Goal: Communication & Community: Participate in discussion

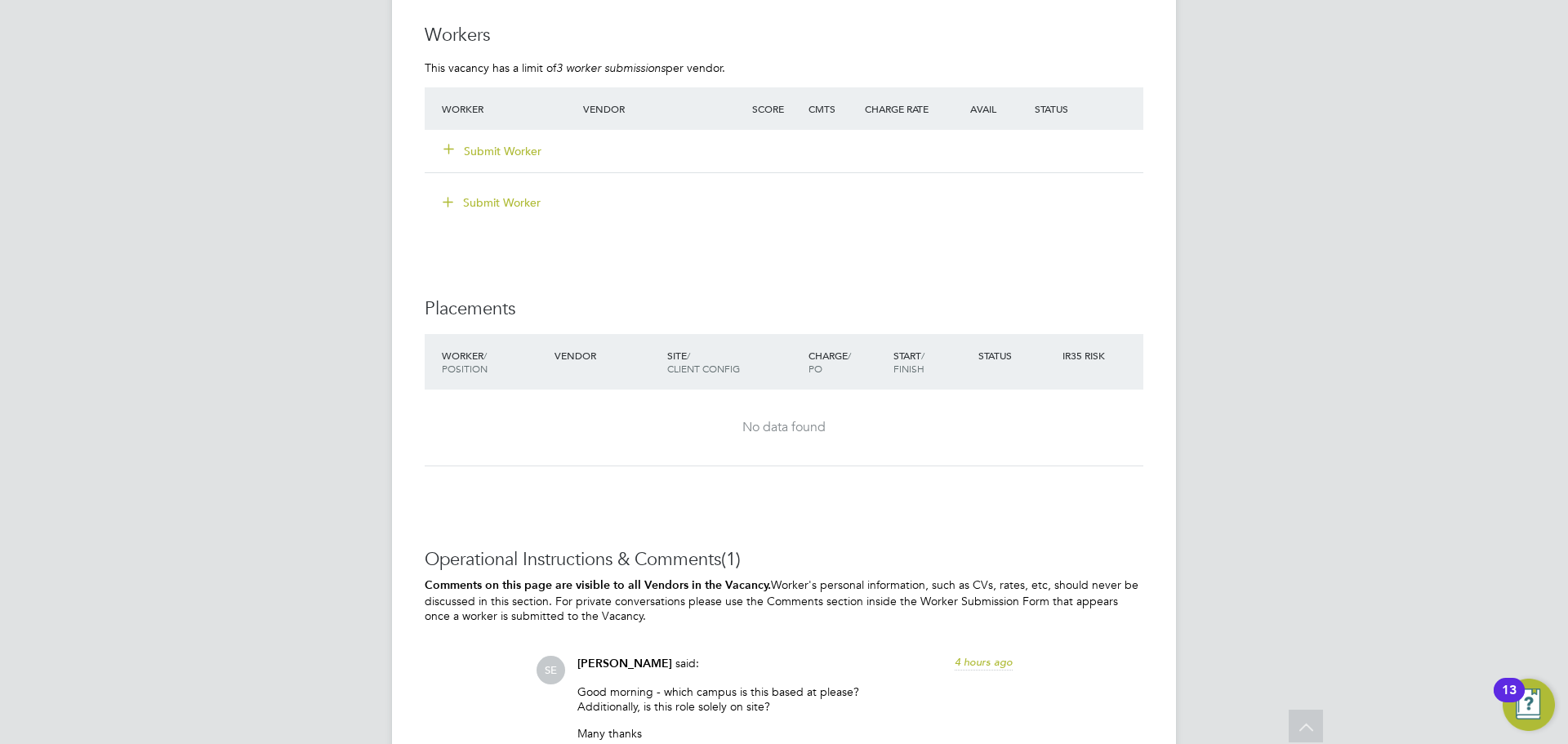
click at [504, 149] on button "Submit Worker" at bounding box center [493, 151] width 98 height 16
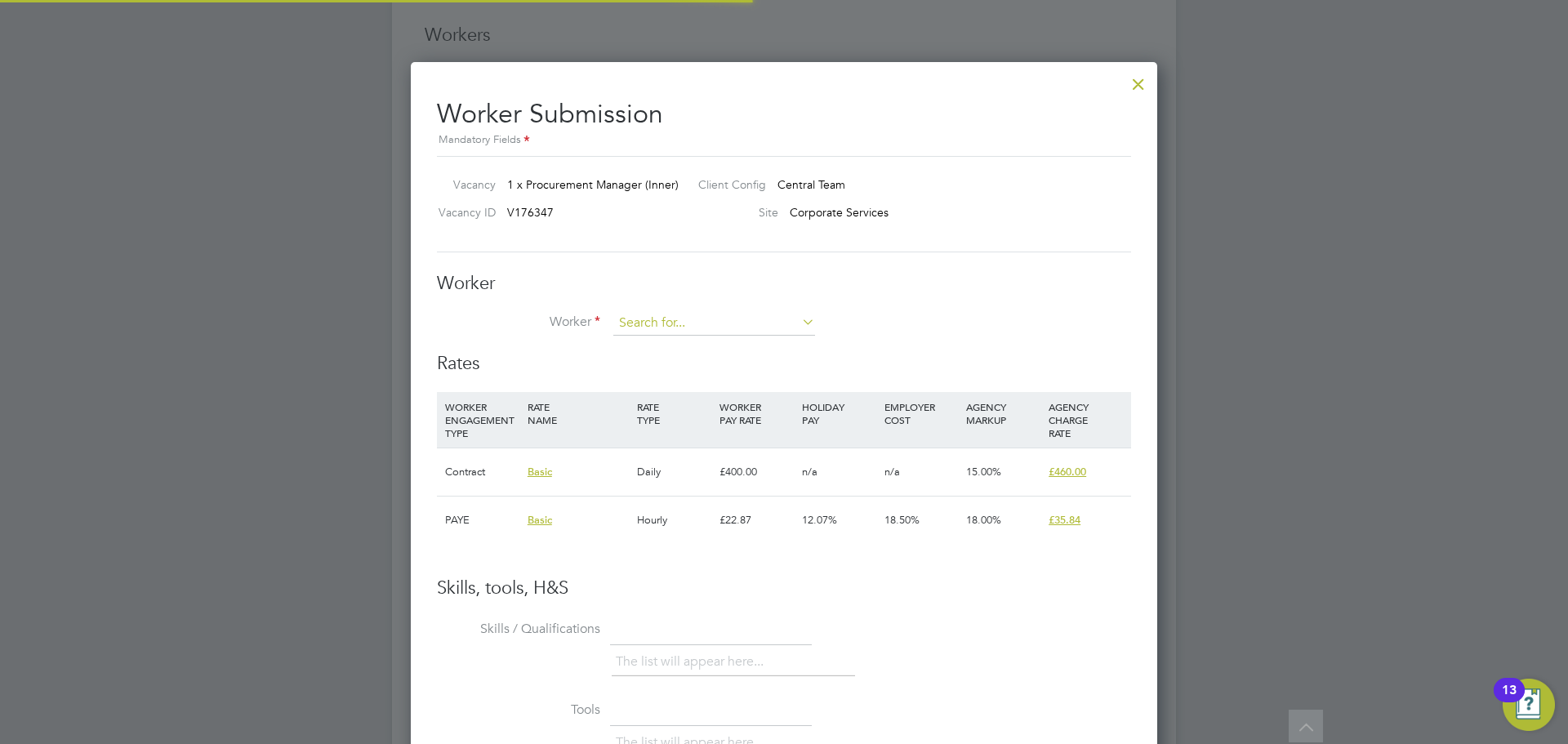
scroll to position [48, 111]
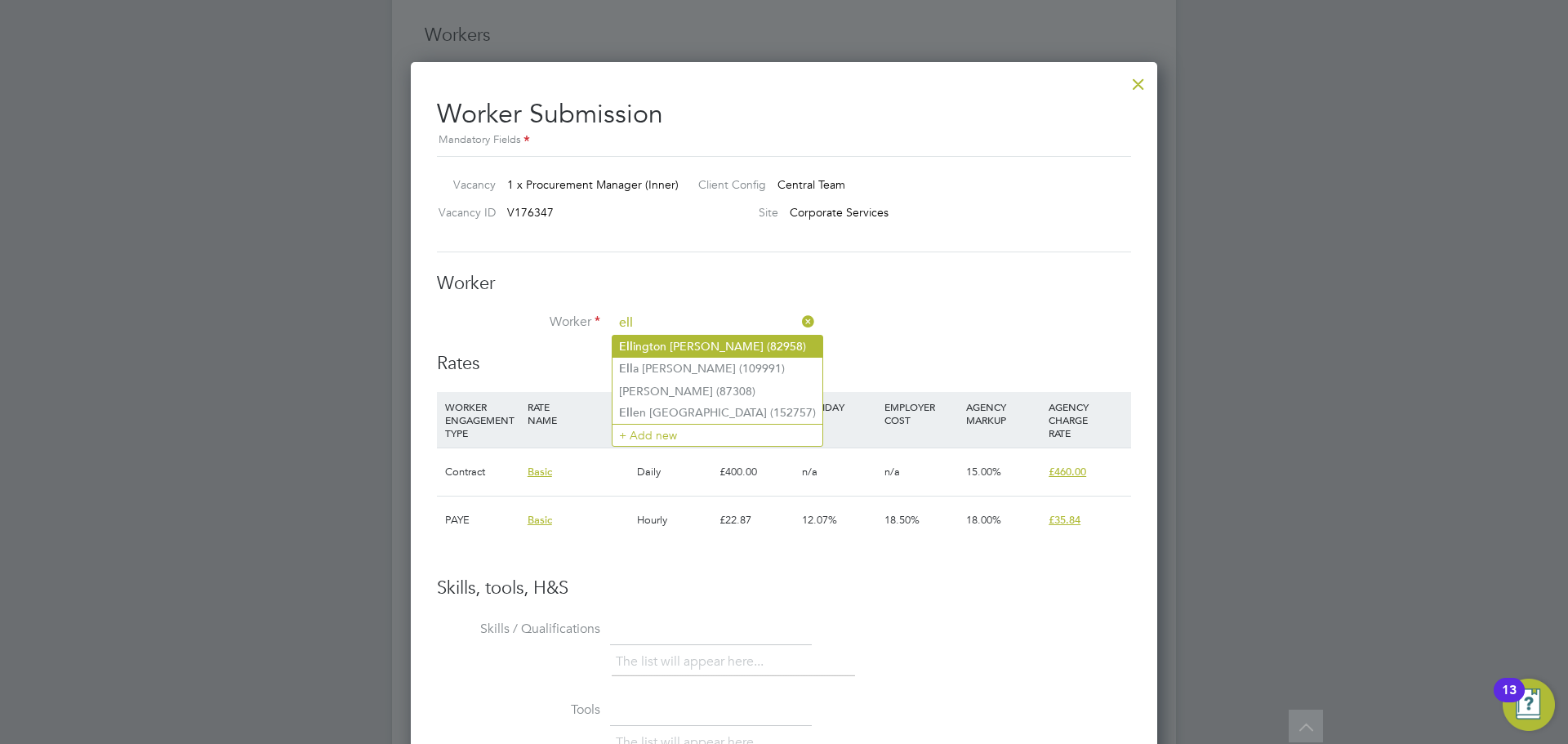
click at [661, 349] on li "Ell ington Mcdonald (82958)" at bounding box center [718, 346] width 210 height 22
type input "Ellington Mcdonald (82958)"
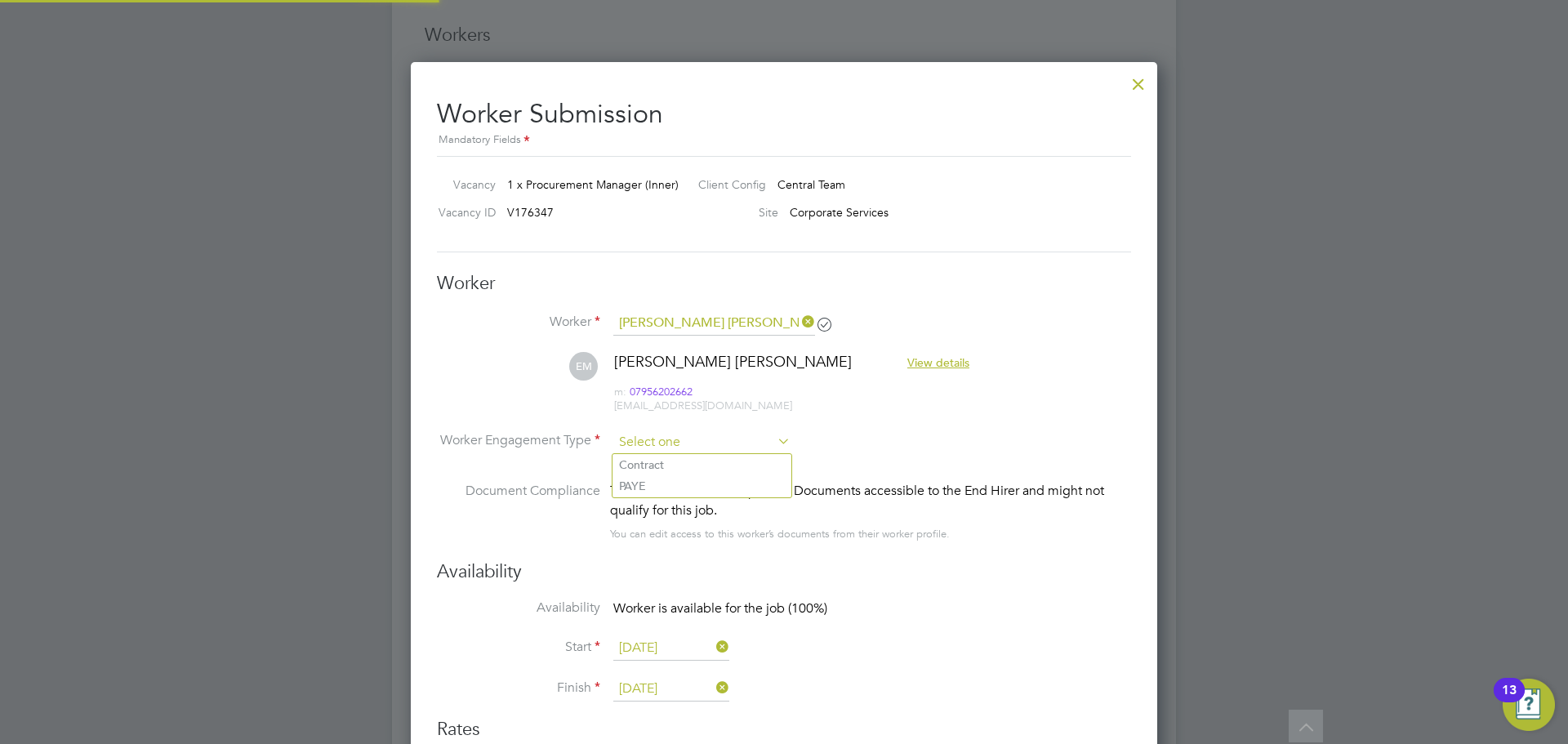
click at [683, 434] on input at bounding box center [701, 442] width 177 height 25
click at [667, 502] on div "This worker has no Compliance Documents accessible to the End Hirer and might n…" at bounding box center [870, 501] width 521 height 40
click at [667, 494] on div "This worker has no Compliance Documents accessible to the End Hirer and might n…" at bounding box center [870, 501] width 521 height 40
click at [671, 448] on input at bounding box center [701, 442] width 177 height 25
click at [662, 474] on li "Contract" at bounding box center [702, 465] width 179 height 22
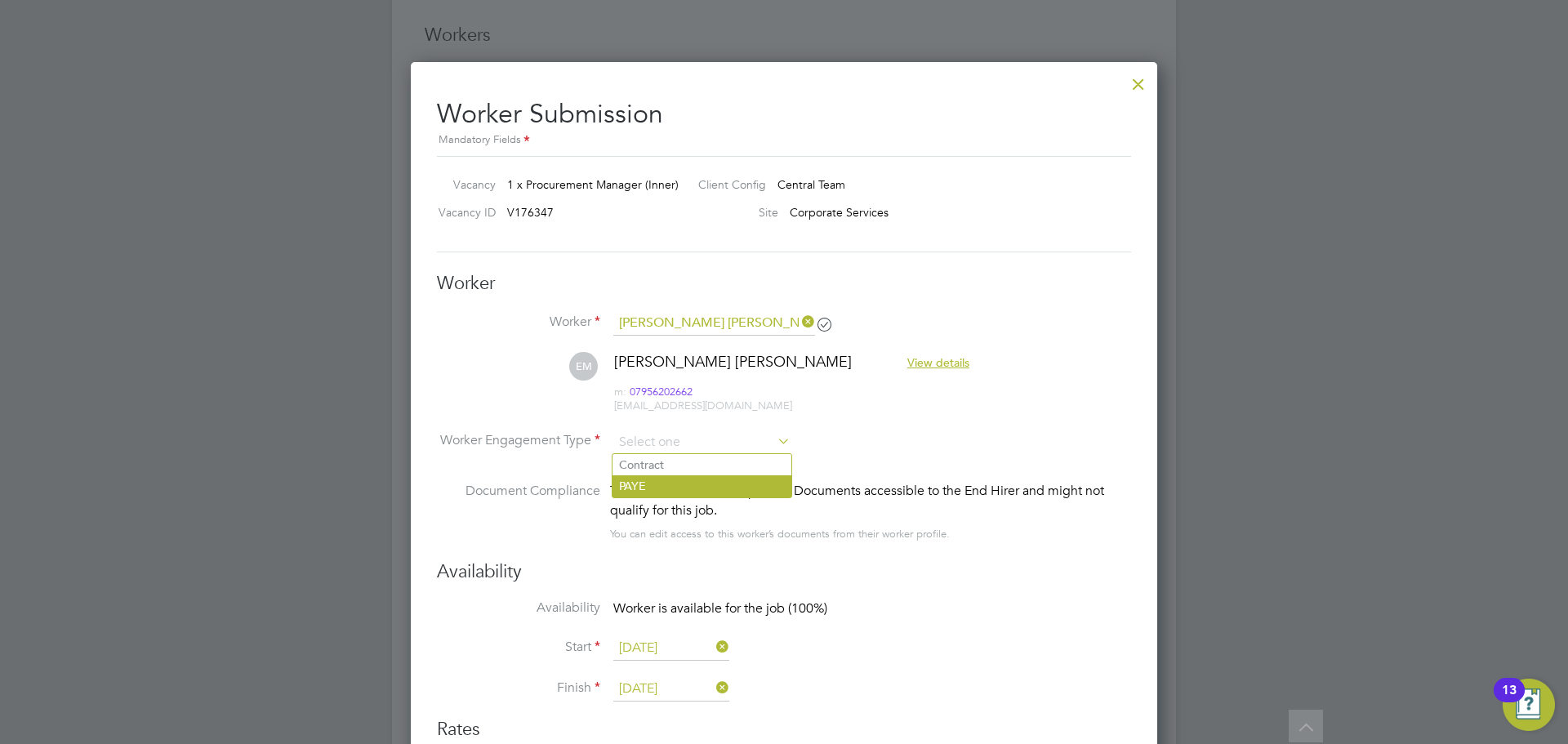
type input "Contract"
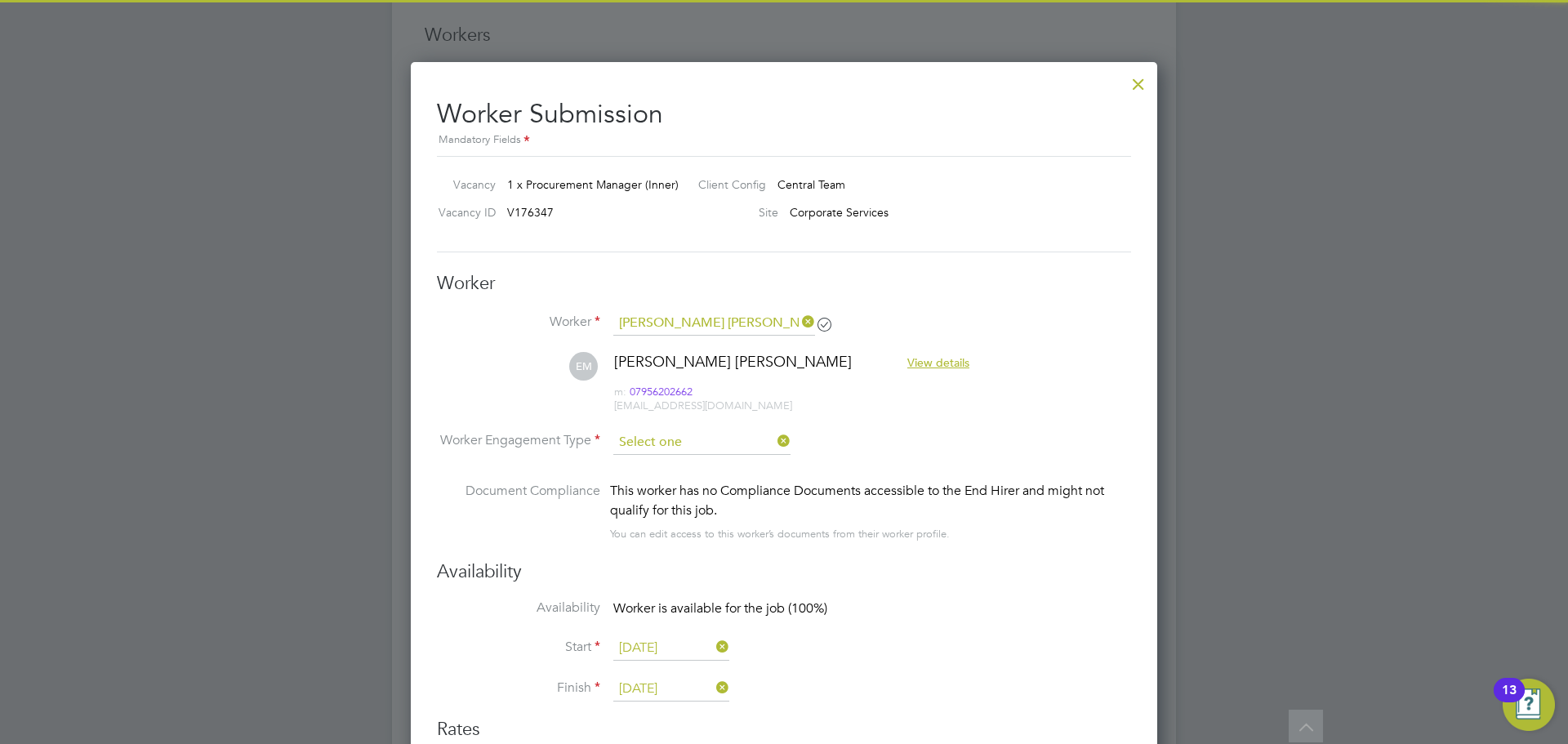
click at [666, 441] on input at bounding box center [701, 442] width 177 height 25
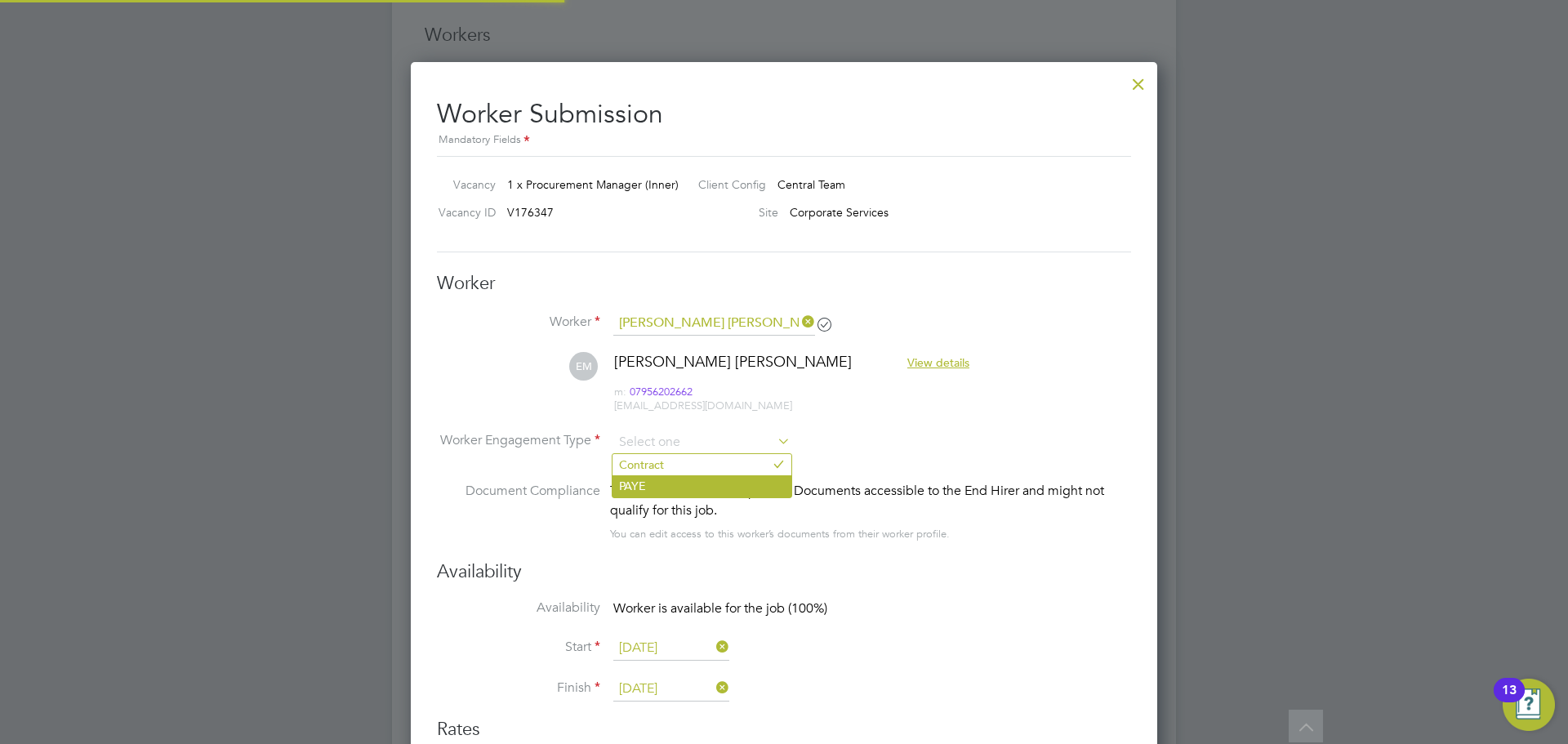
click at [648, 488] on li "PAYE" at bounding box center [702, 486] width 179 height 22
type input "PAYE"
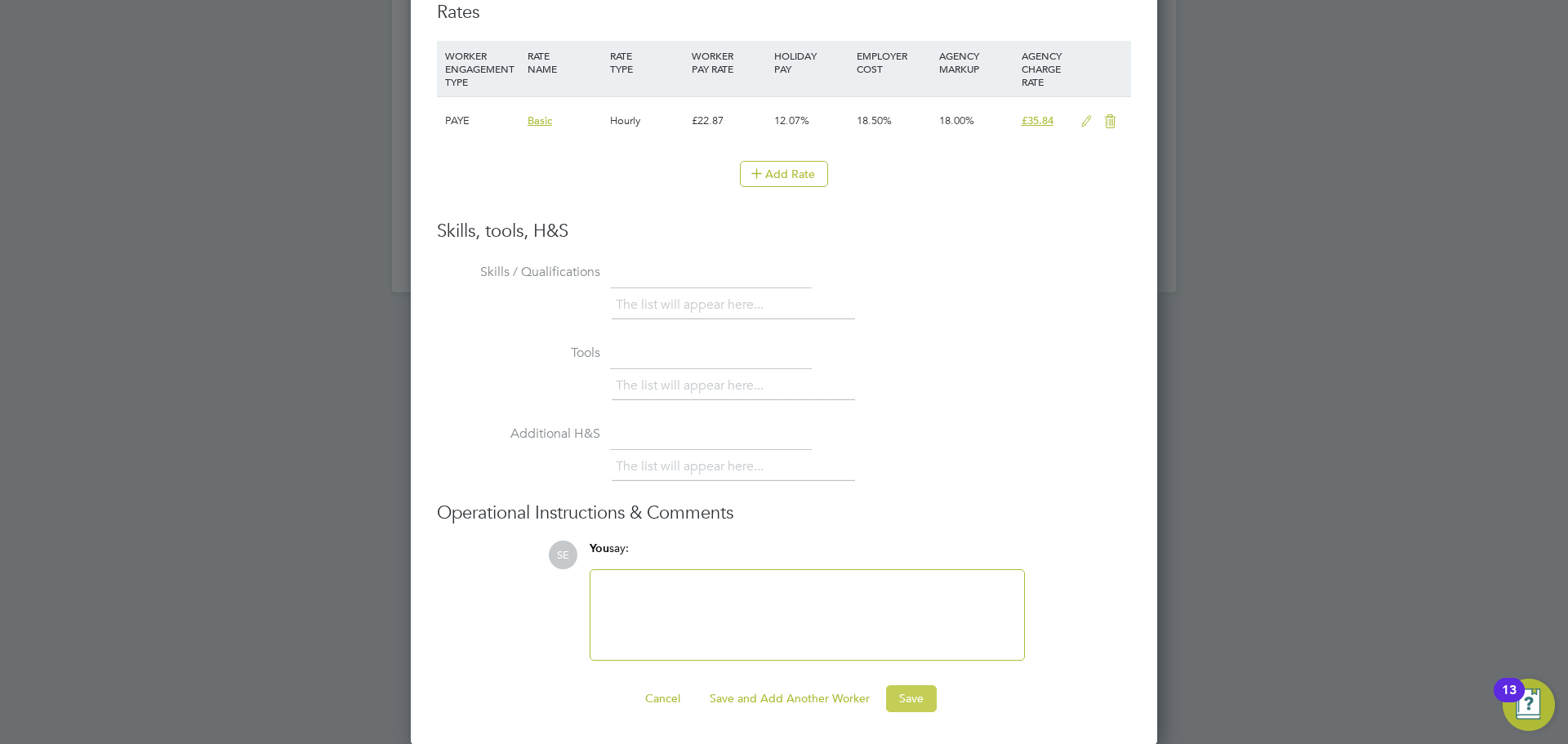
click at [915, 693] on button "Save" at bounding box center [912, 699] width 51 height 26
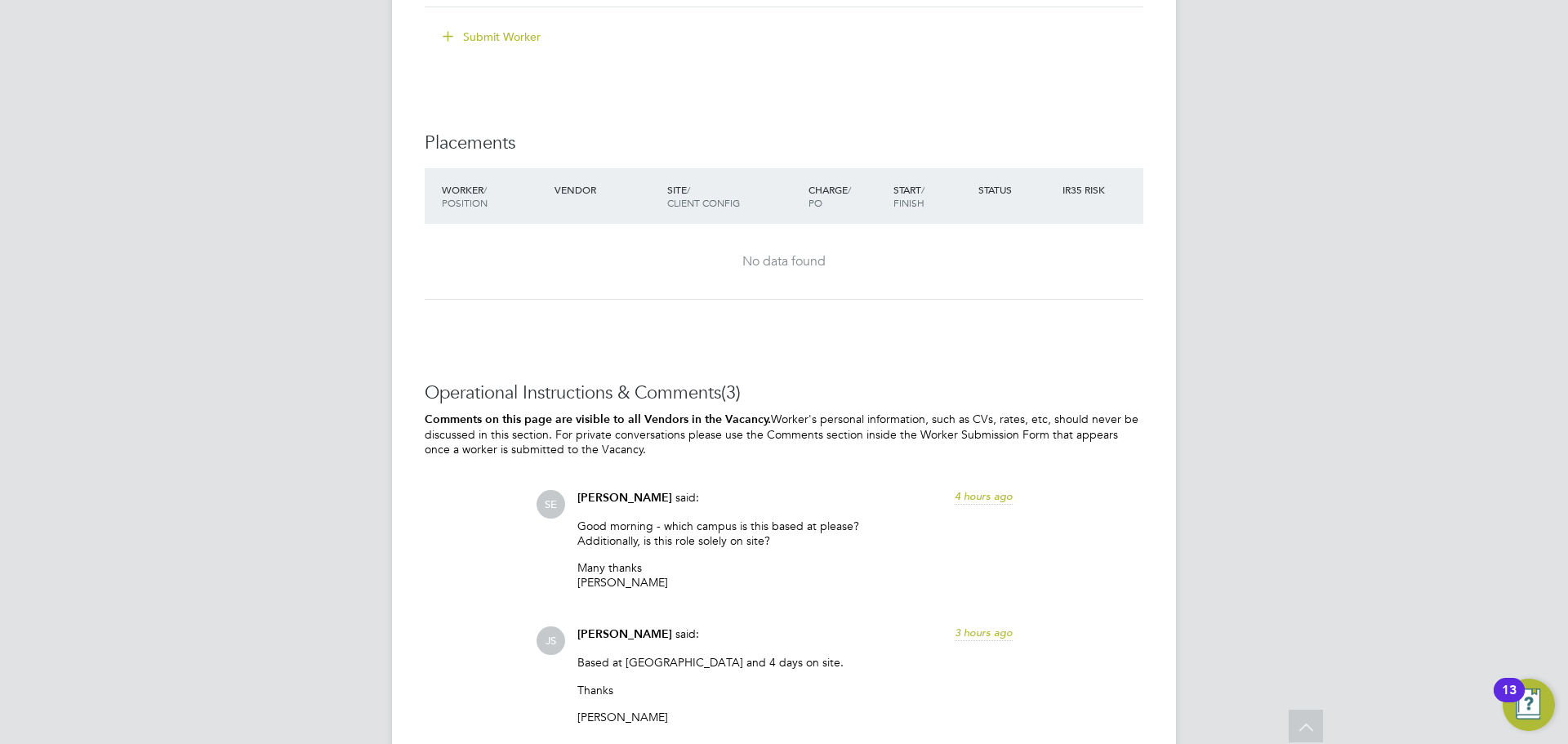
scroll to position [3513, 0]
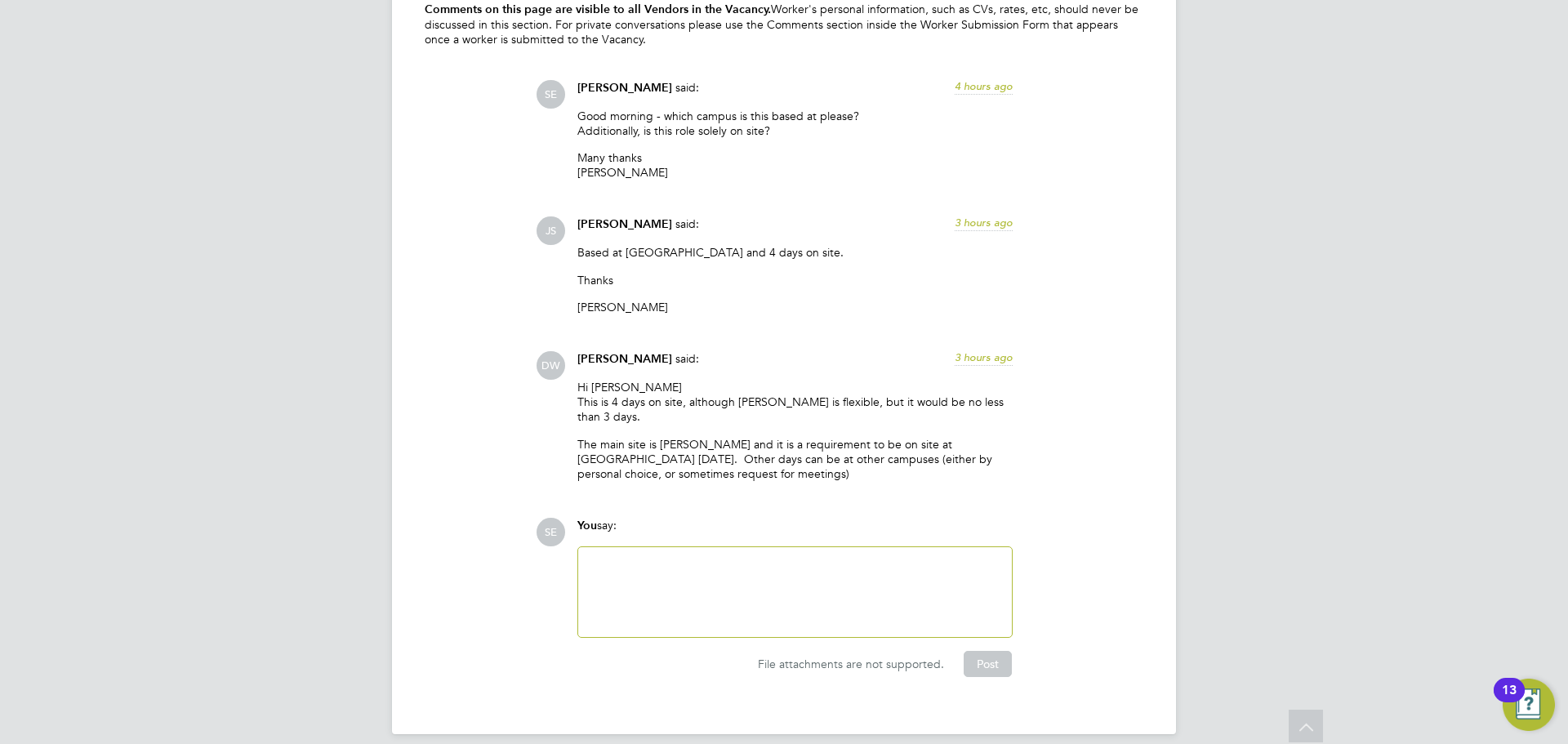
click at [658, 557] on div at bounding box center [795, 592] width 414 height 70
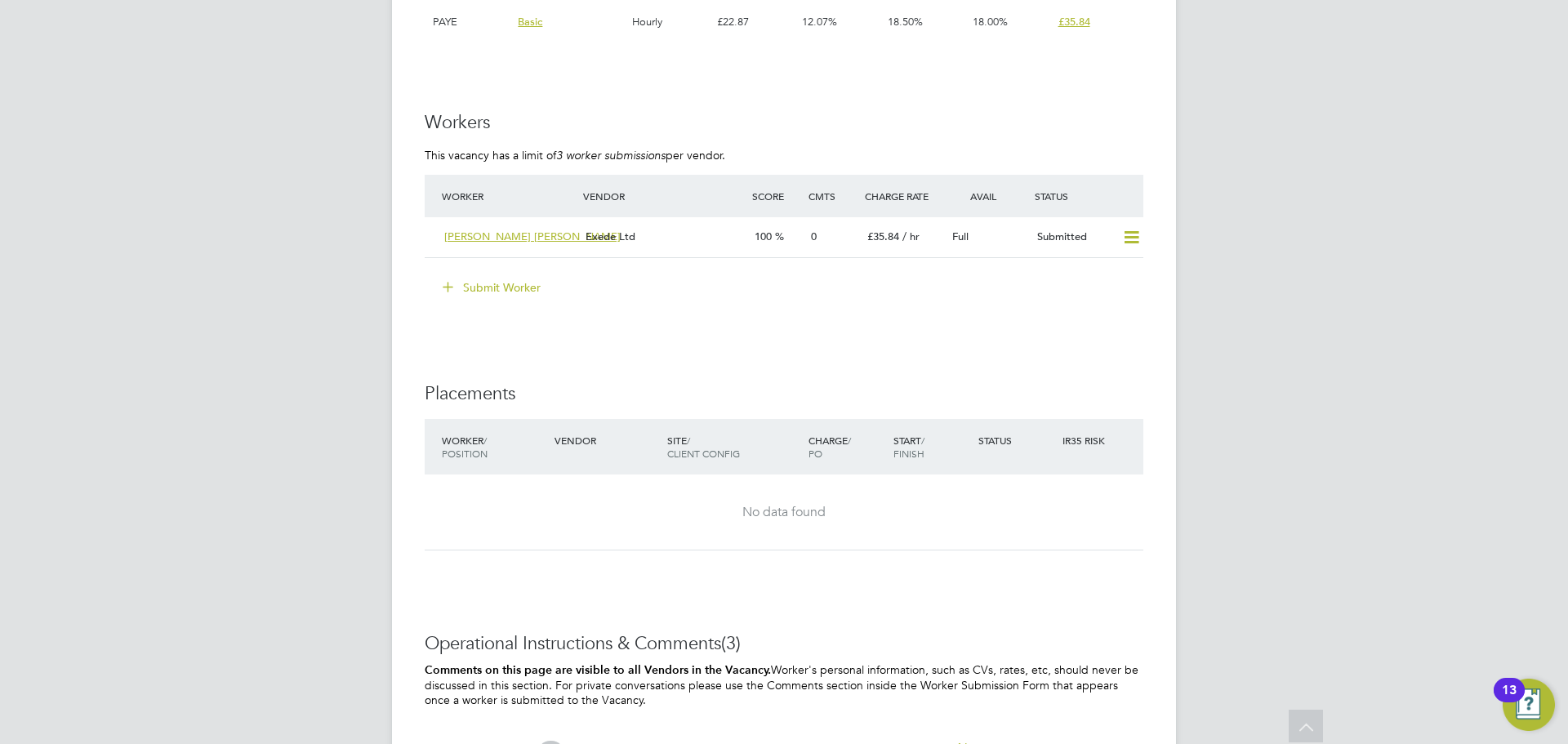
scroll to position [2615, 0]
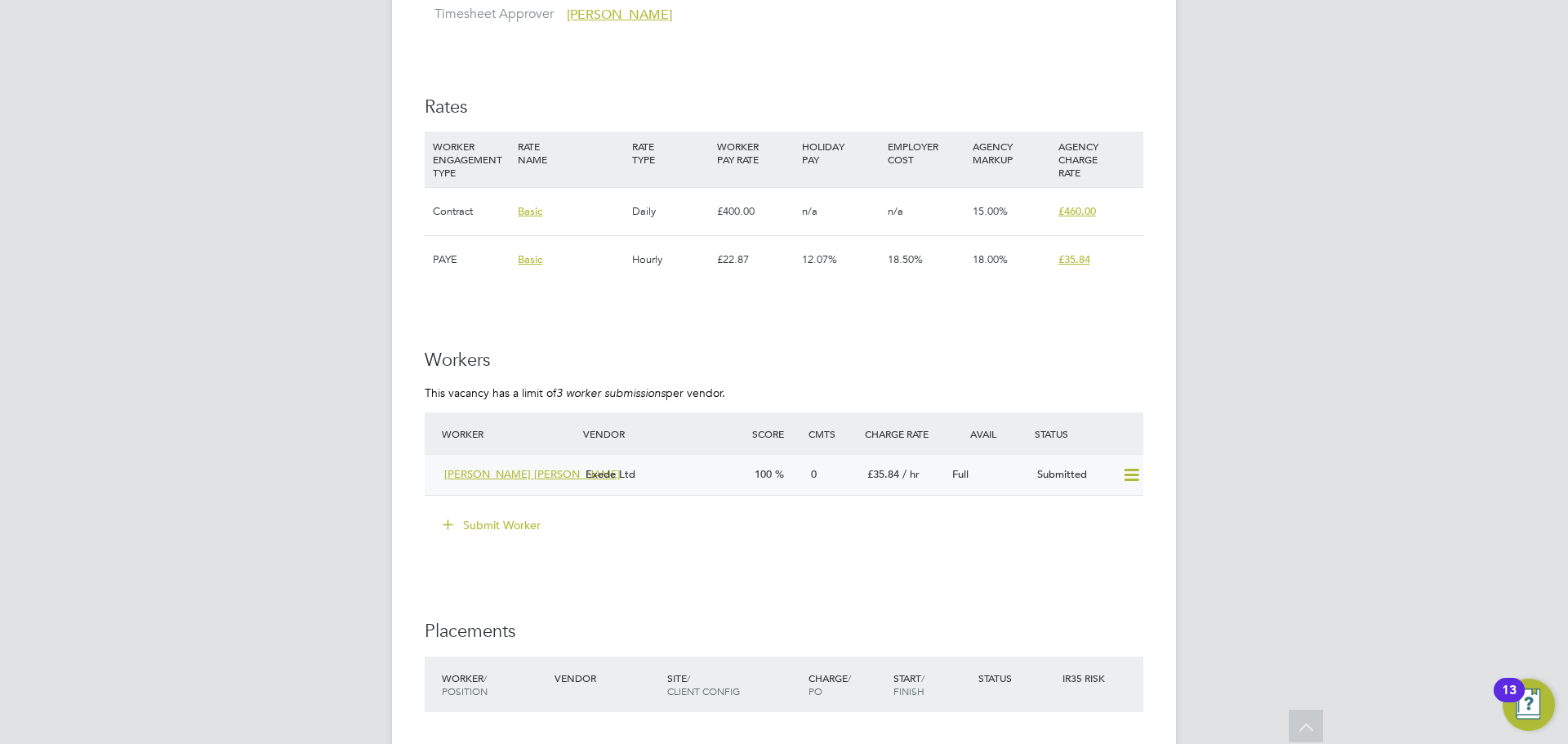
click at [569, 473] on div "[PERSON_NAME] [PERSON_NAME]" at bounding box center [508, 474] width 141 height 27
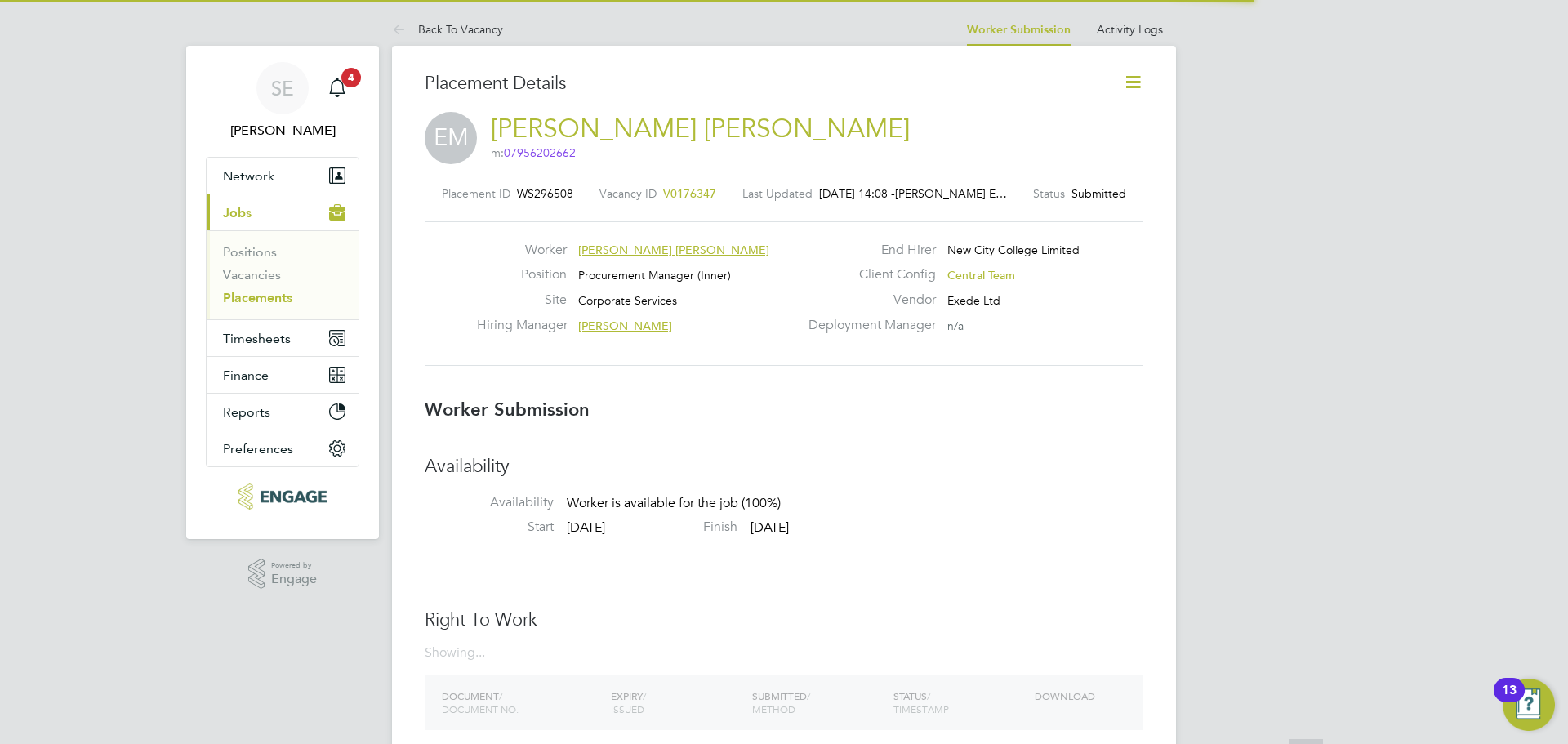
scroll to position [15, 114]
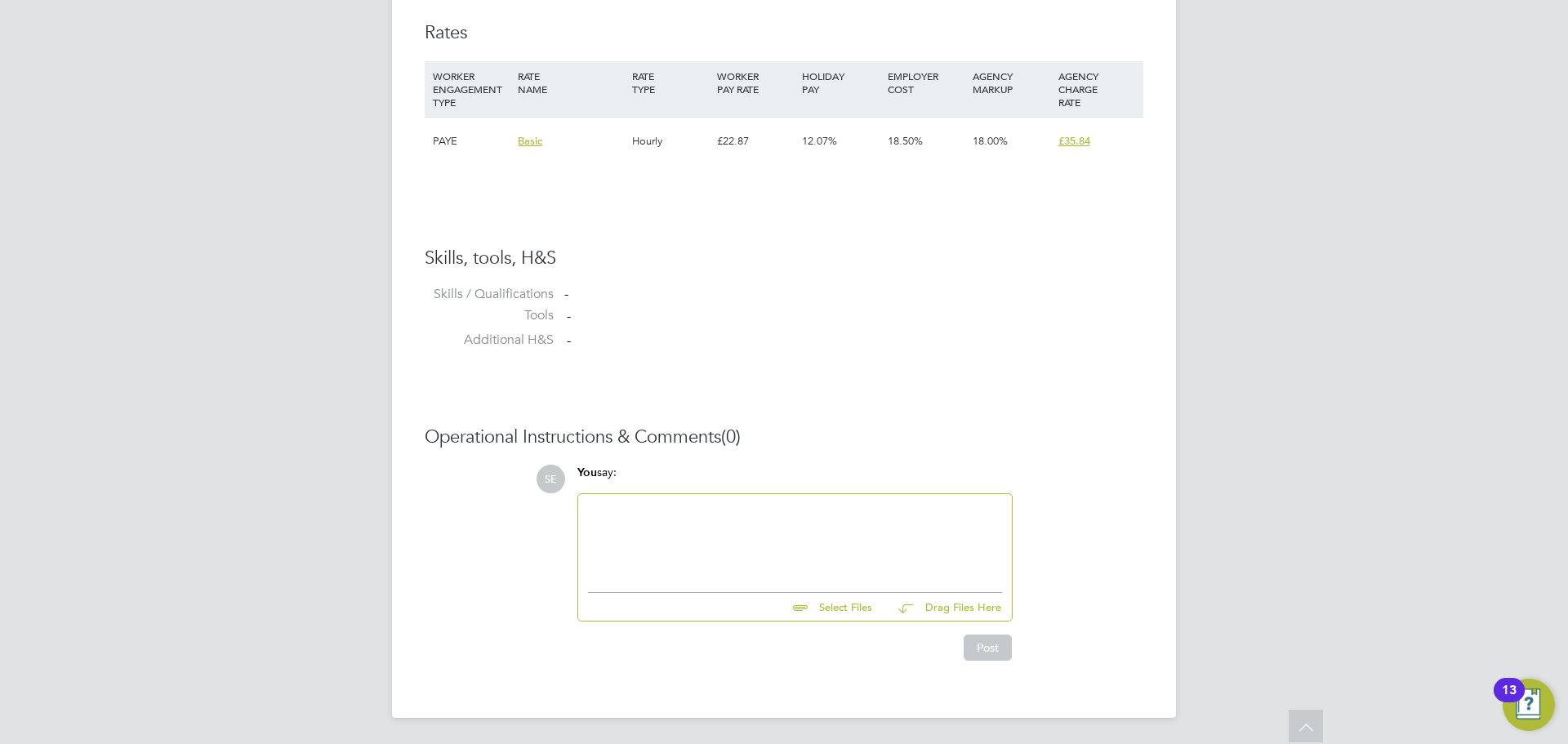
click at [669, 554] on div at bounding box center [795, 538] width 414 height 70
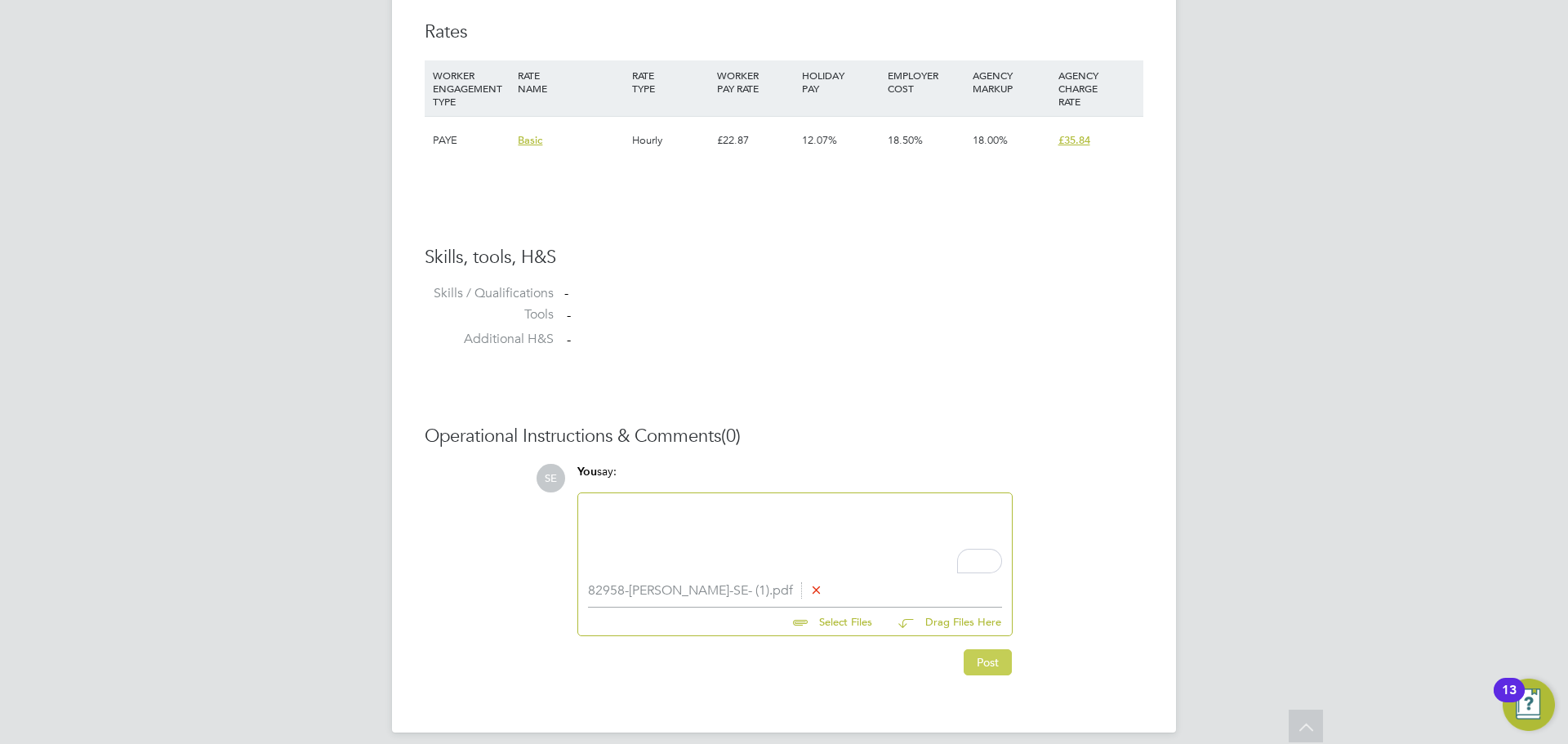
click at [1006, 668] on button "Post" at bounding box center [987, 663] width 48 height 26
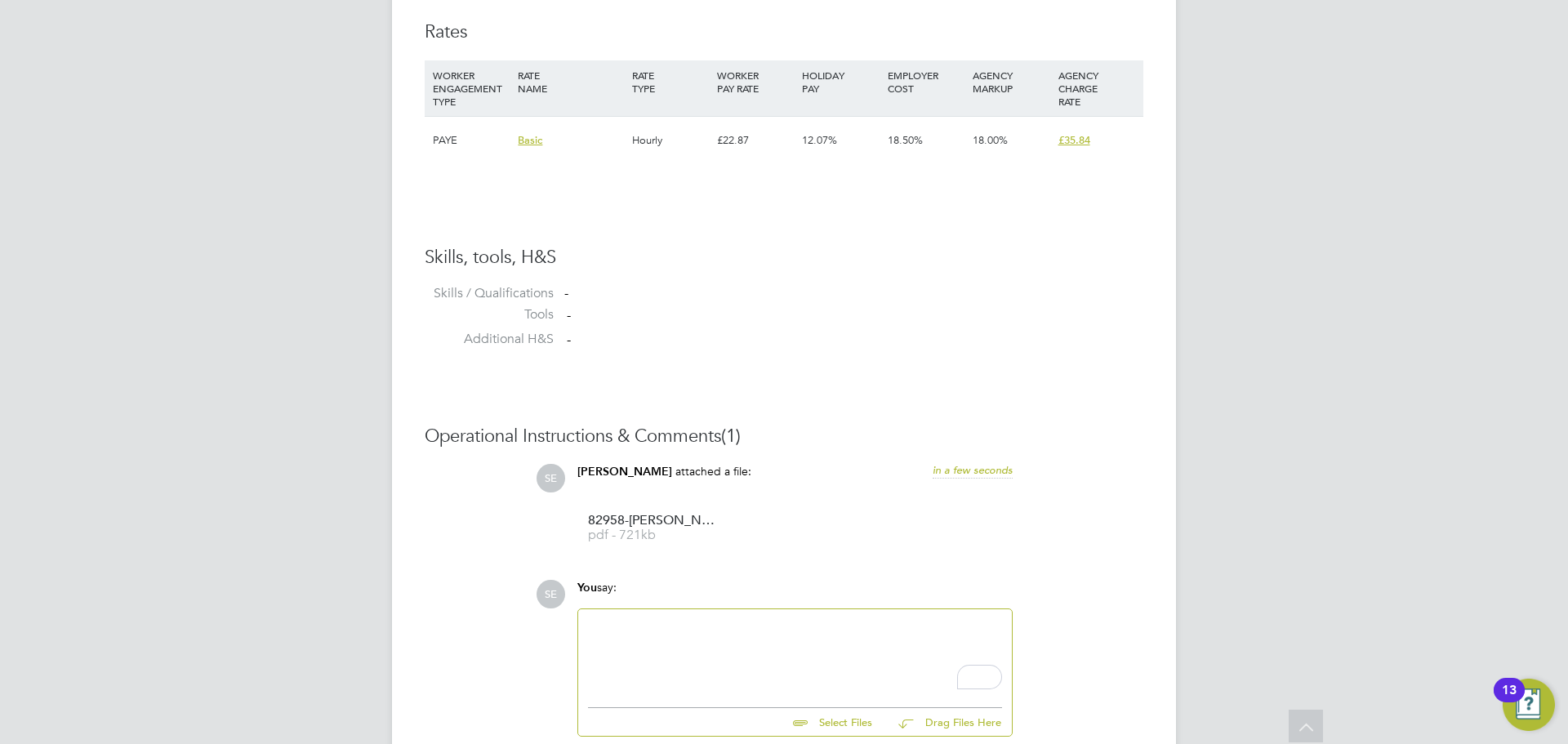
click at [650, 668] on div "To enrich screen reader interactions, please activate Accessibility in Grammarl…" at bounding box center [795, 653] width 414 height 70
click at [753, 660] on div "To enrich screen reader interactions, please activate Accessibility in Grammarl…" at bounding box center [795, 653] width 414 height 70
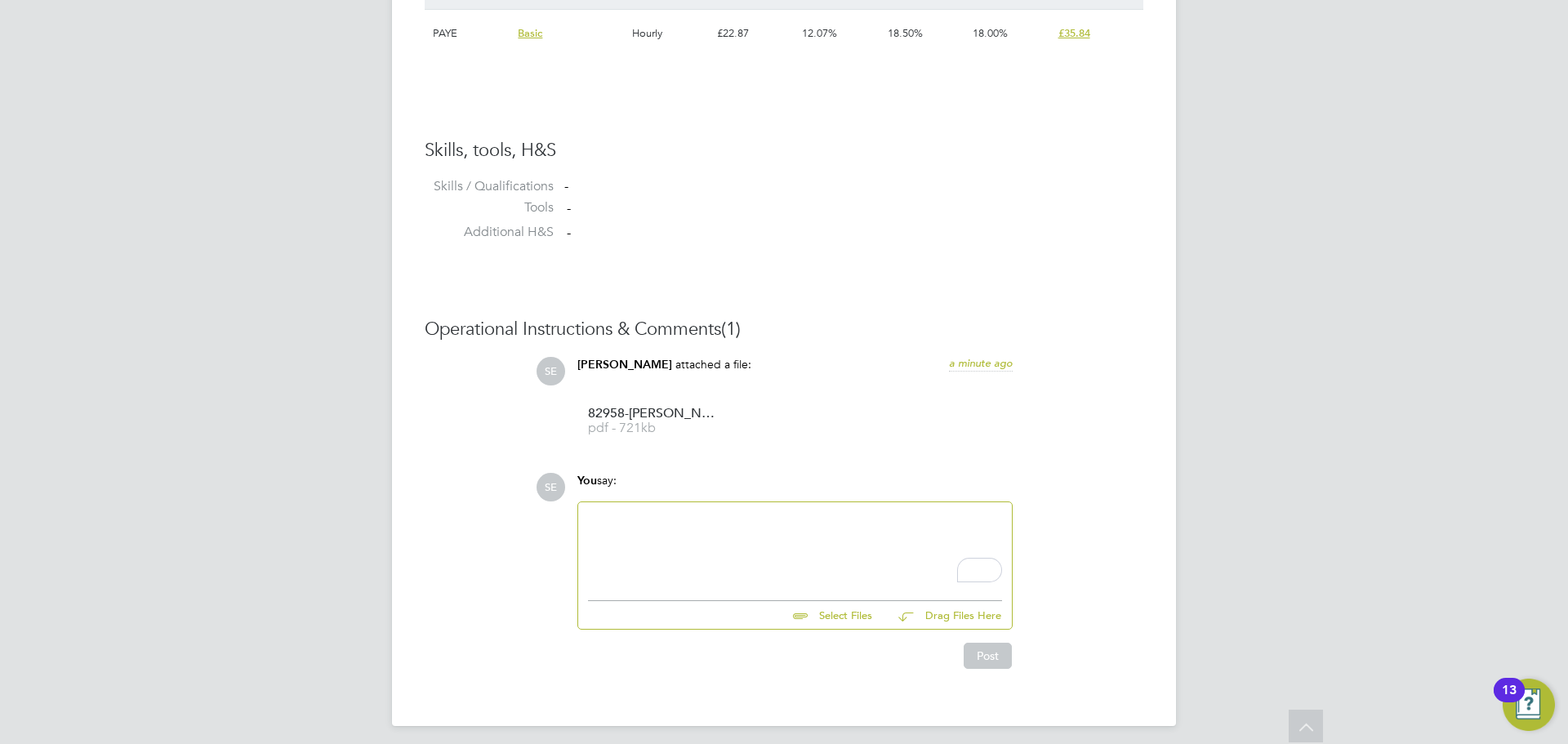
scroll to position [1232, 0]
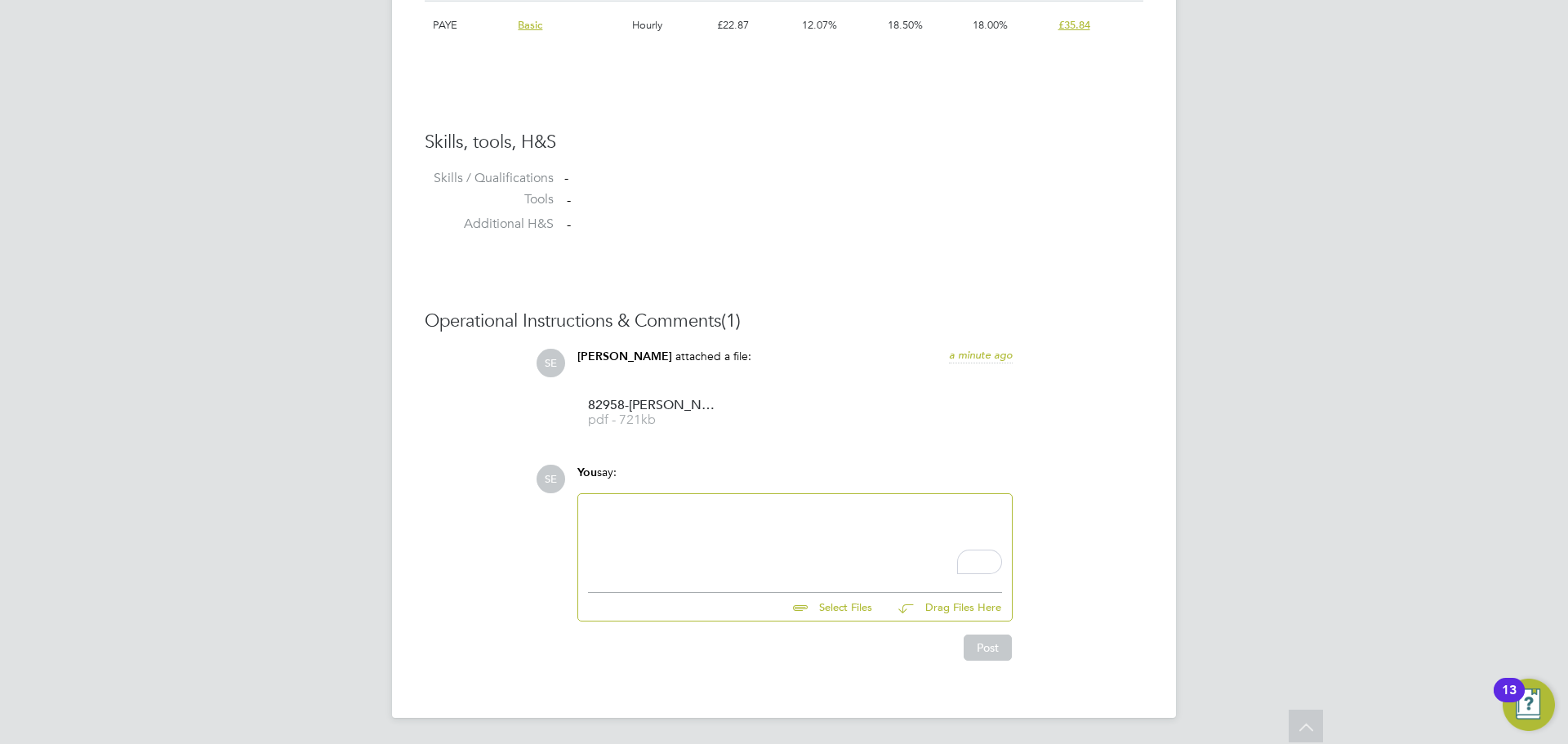
click at [692, 538] on div "To enrich screen reader interactions, please activate Accessibility in Grammarl…" at bounding box center [795, 538] width 414 height 70
paste div "To enrich screen reader interactions, please activate Accessibility in Grammarl…"
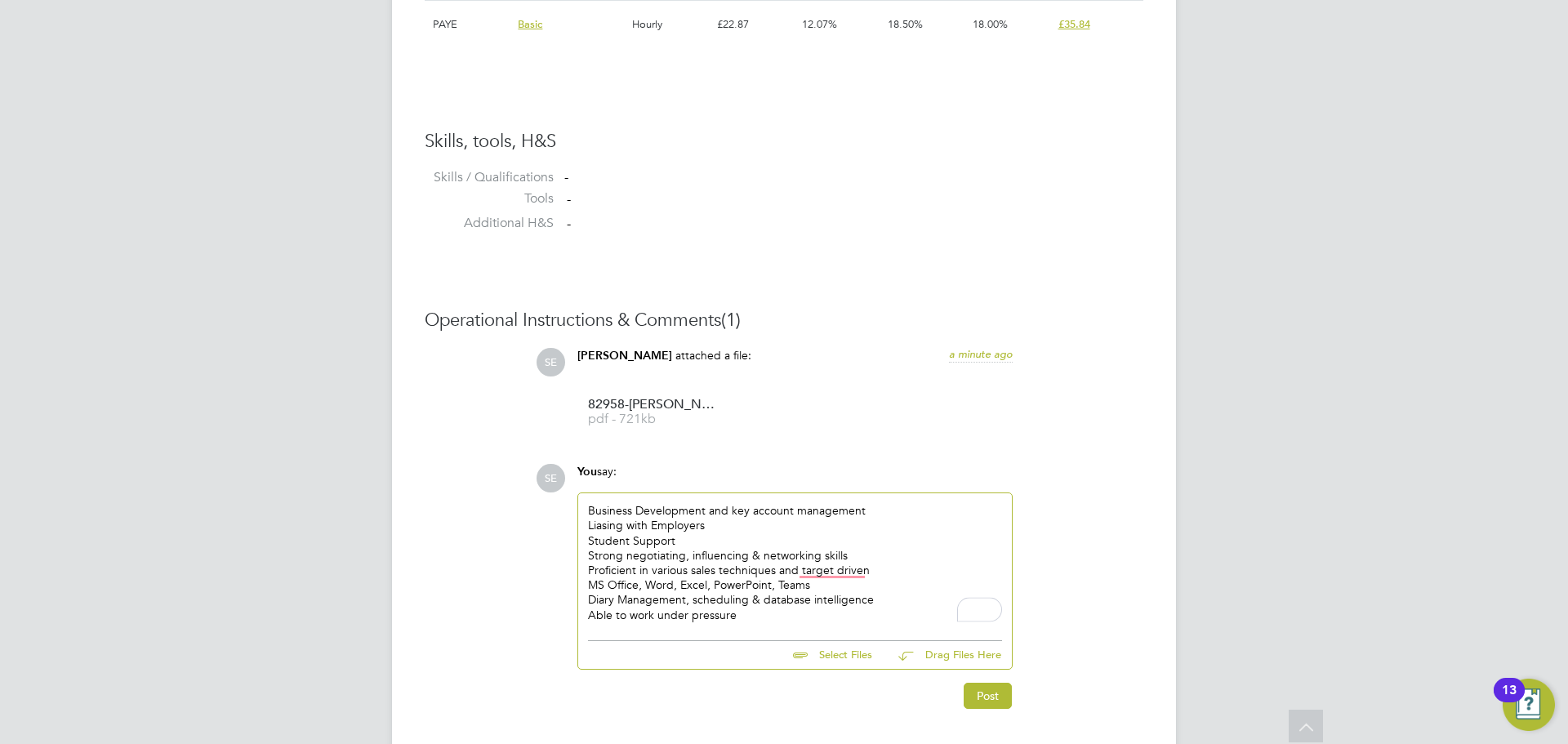
click at [908, 506] on div "Business Development and key account management" at bounding box center [795, 510] width 414 height 15
click at [684, 538] on div "Student Support" at bounding box center [795, 541] width 414 height 15
click at [710, 624] on div "Business Development and key account management Liasing with Employers Student …" at bounding box center [795, 562] width 434 height 139
click at [692, 630] on div "Business Development and key account management Liasing with Employers Student …" at bounding box center [795, 562] width 434 height 139
click at [729, 611] on div "Able to work under pressure" at bounding box center [795, 615] width 414 height 15
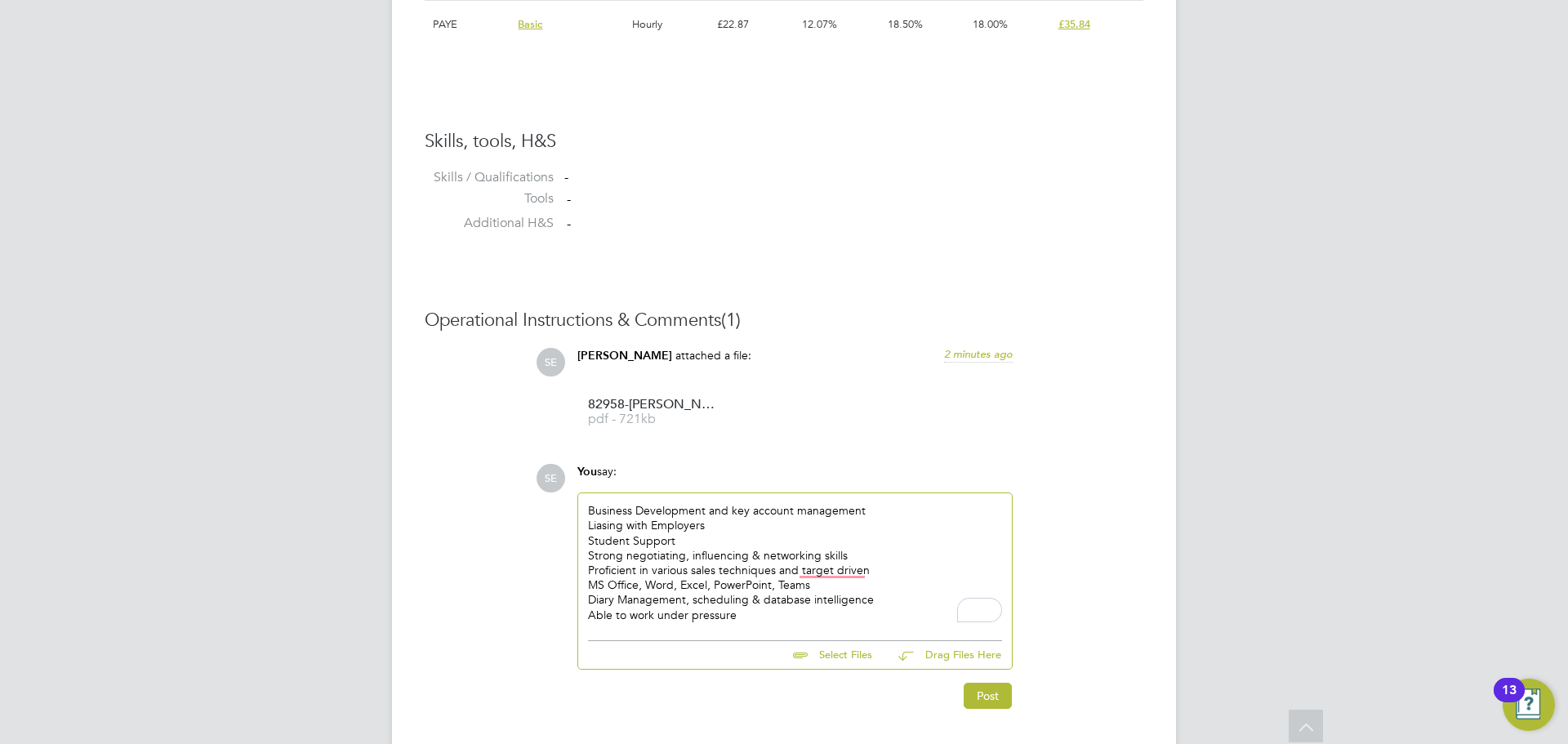
click at [718, 526] on div "Liasing with Employers" at bounding box center [795, 525] width 414 height 15
click at [900, 516] on div "Business Development and key account management" at bounding box center [795, 510] width 414 height 15
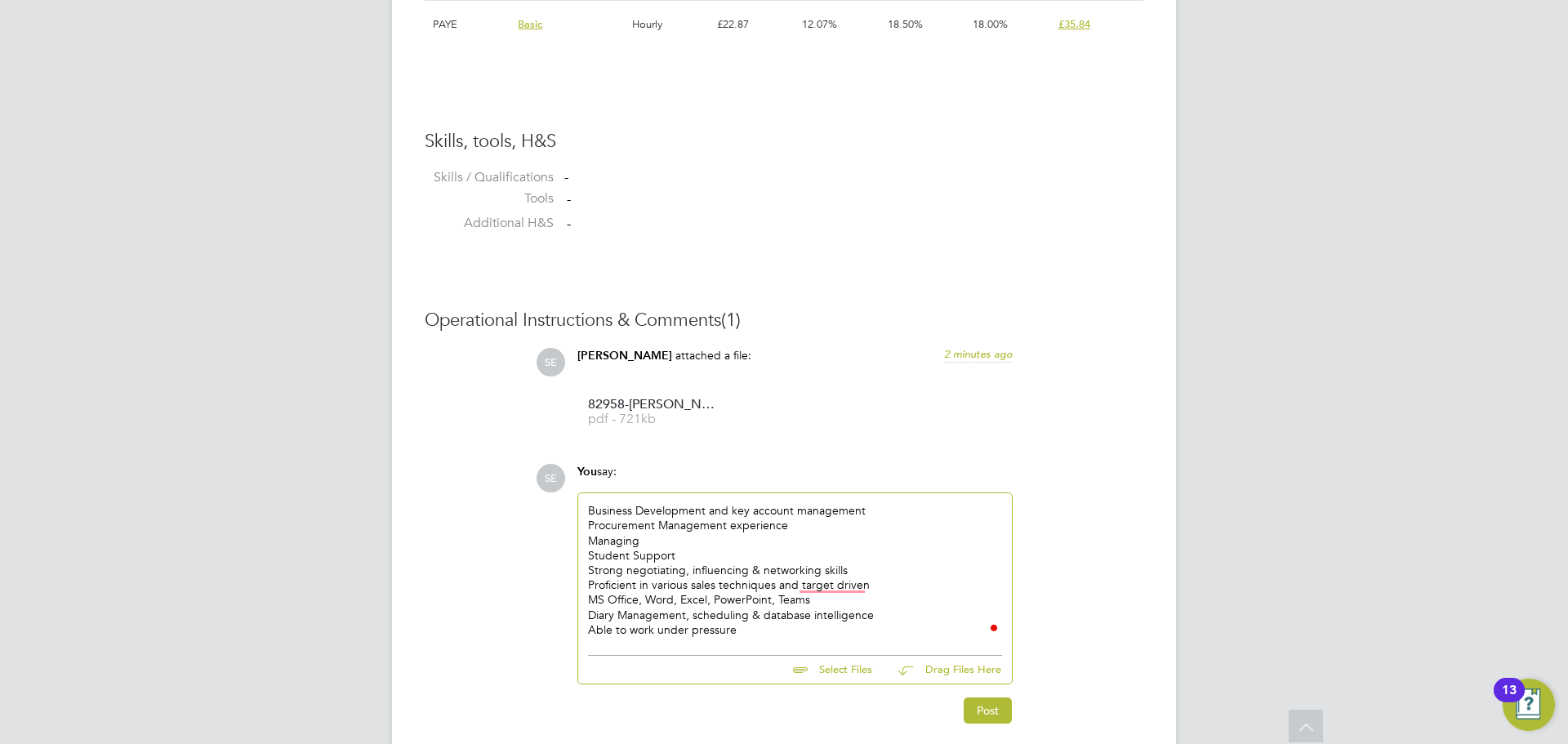
click at [662, 533] on div "Procurement Management experience" at bounding box center [795, 525] width 414 height 15
click at [660, 534] on div "Business Development and key account management Procurement Management experien…" at bounding box center [795, 570] width 414 height 134
click at [658, 543] on div "Managing" at bounding box center [795, 541] width 414 height 15
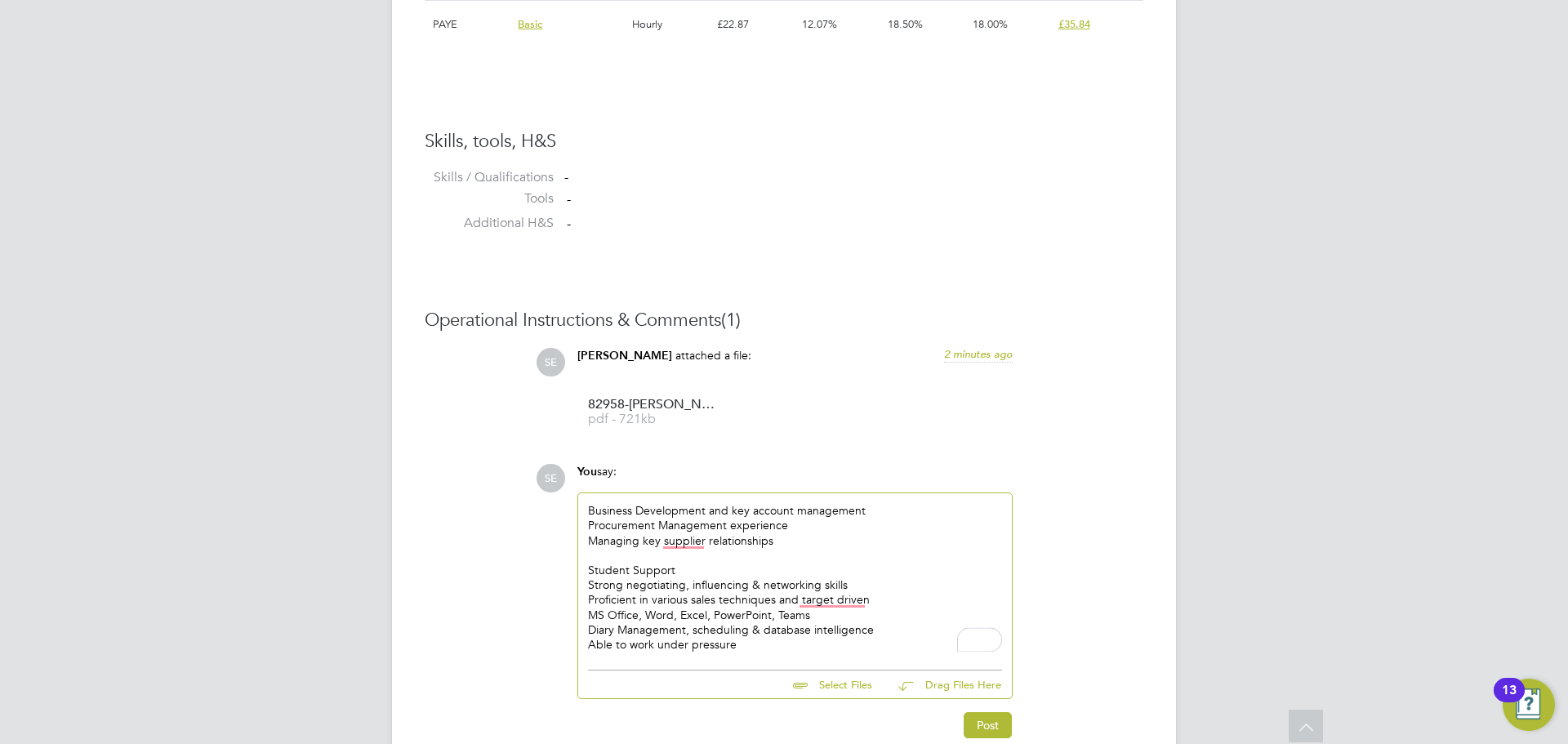
click at [695, 547] on div "Managing key supplier relationships" at bounding box center [795, 541] width 414 height 15
click at [694, 545] on div "Managing key supplier relationships" at bounding box center [795, 541] width 414 height 15
click at [692, 542] on div "Managing key supplier relationships" at bounding box center [795, 541] width 414 height 15
click at [644, 554] on div "To enrich screen reader interactions, please activate Accessibility in Grammarl…" at bounding box center [795, 555] width 414 height 15
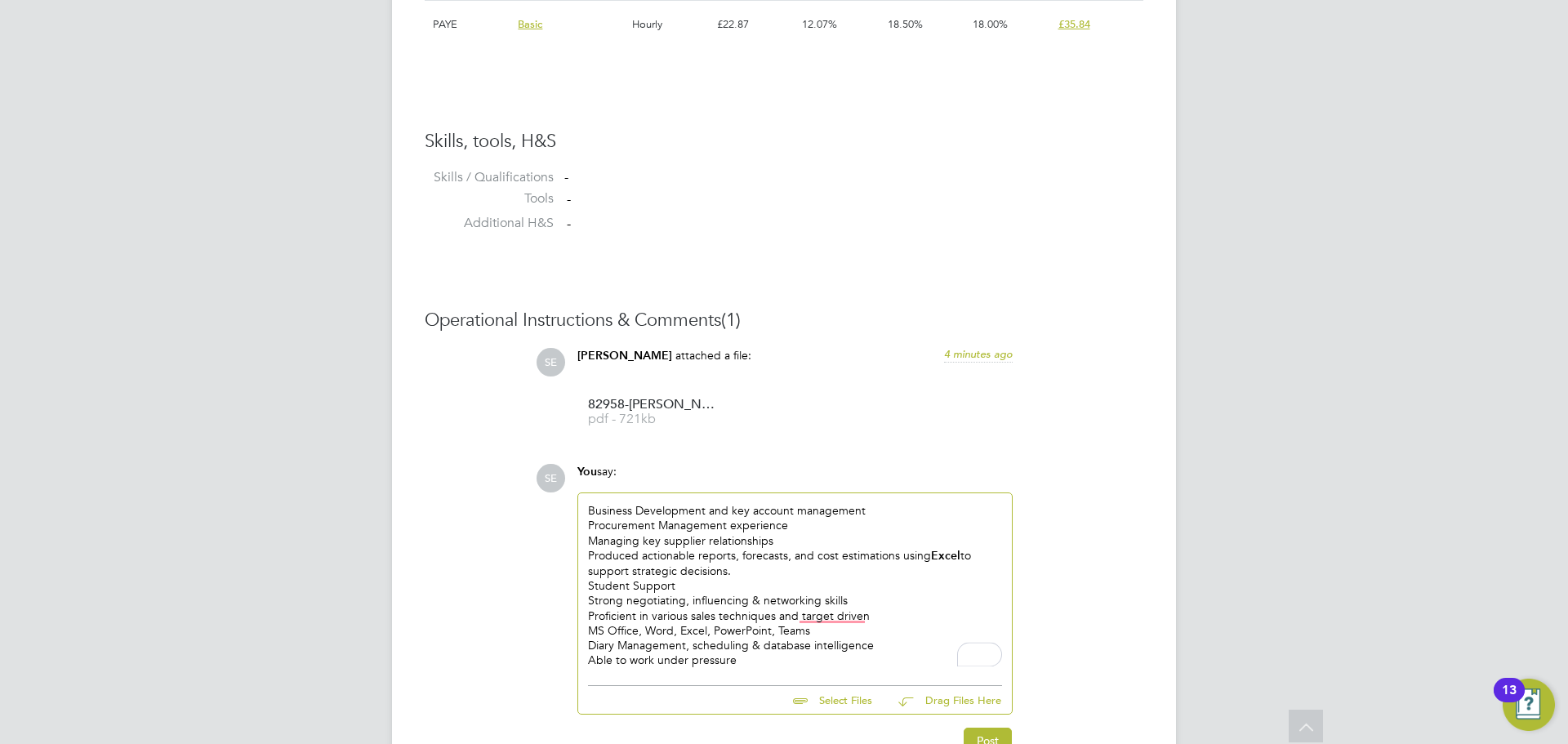
click at [637, 554] on div "Produced actionable reports, forecasts, and cost estimations using Excel to sup…" at bounding box center [795, 563] width 414 height 30
click at [734, 575] on div "Producing actionable reports, forecasts, and cost estimations using Excel to su…" at bounding box center [795, 563] width 414 height 30
drag, startPoint x: 686, startPoint y: 584, endPoint x: 532, endPoint y: 580, distance: 154.1
click at [804, 577] on div "Producing actionable reports, forecasts, and cost estimations using Excel to su…" at bounding box center [795, 563] width 414 height 30
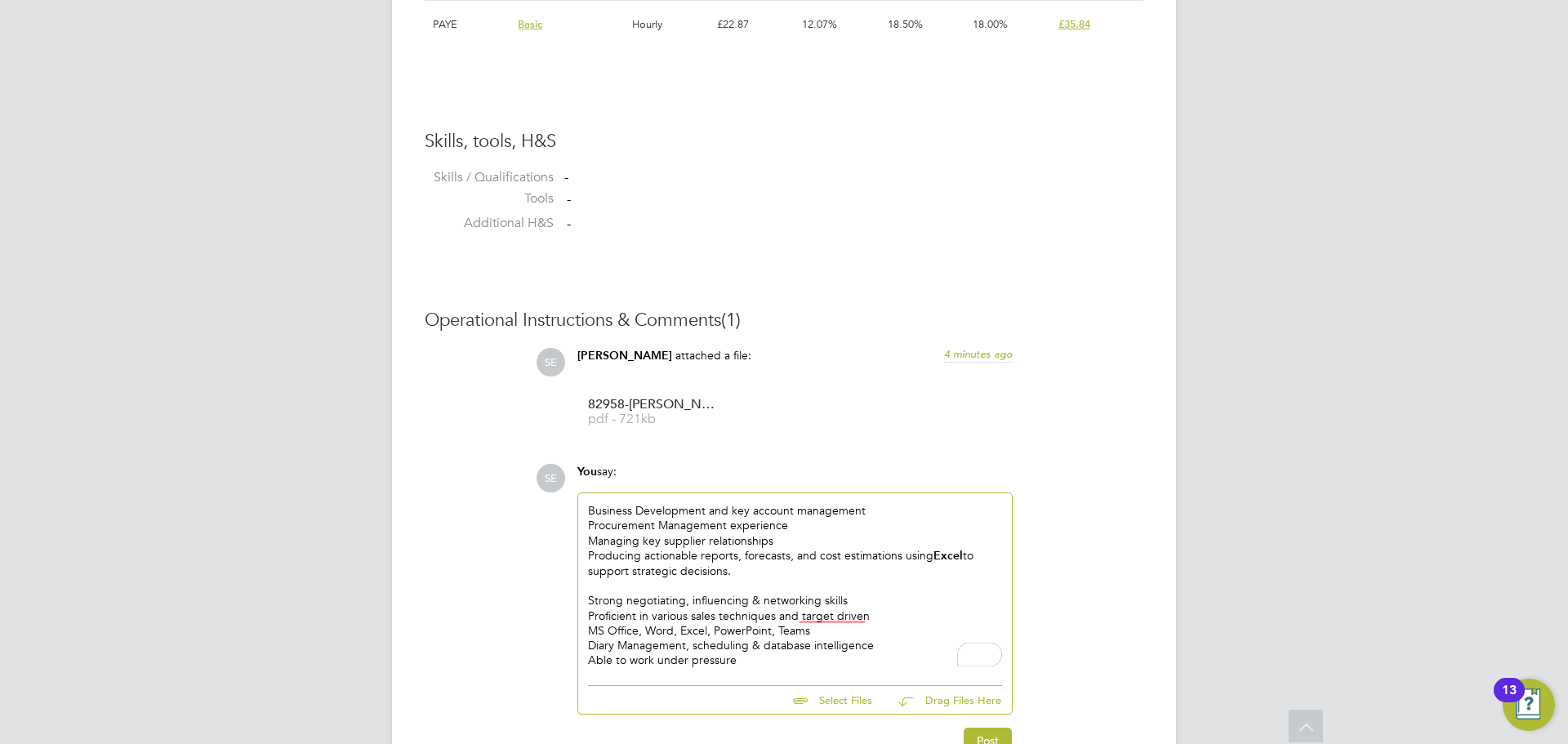
click at [791, 542] on div "Managing key supplier relationships" at bounding box center [795, 541] width 414 height 15
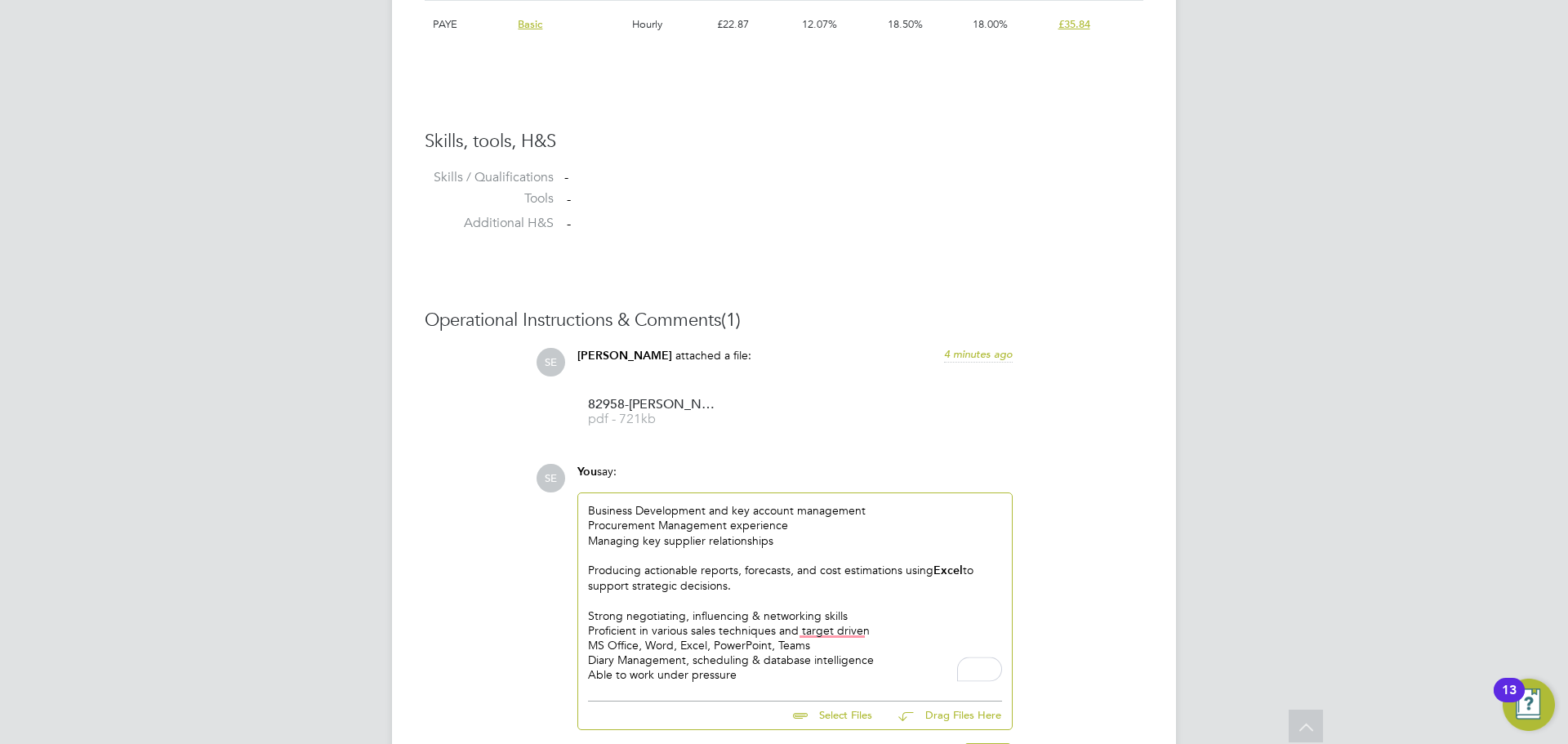
click at [797, 529] on div "Procurement Management experience" at bounding box center [795, 525] width 414 height 15
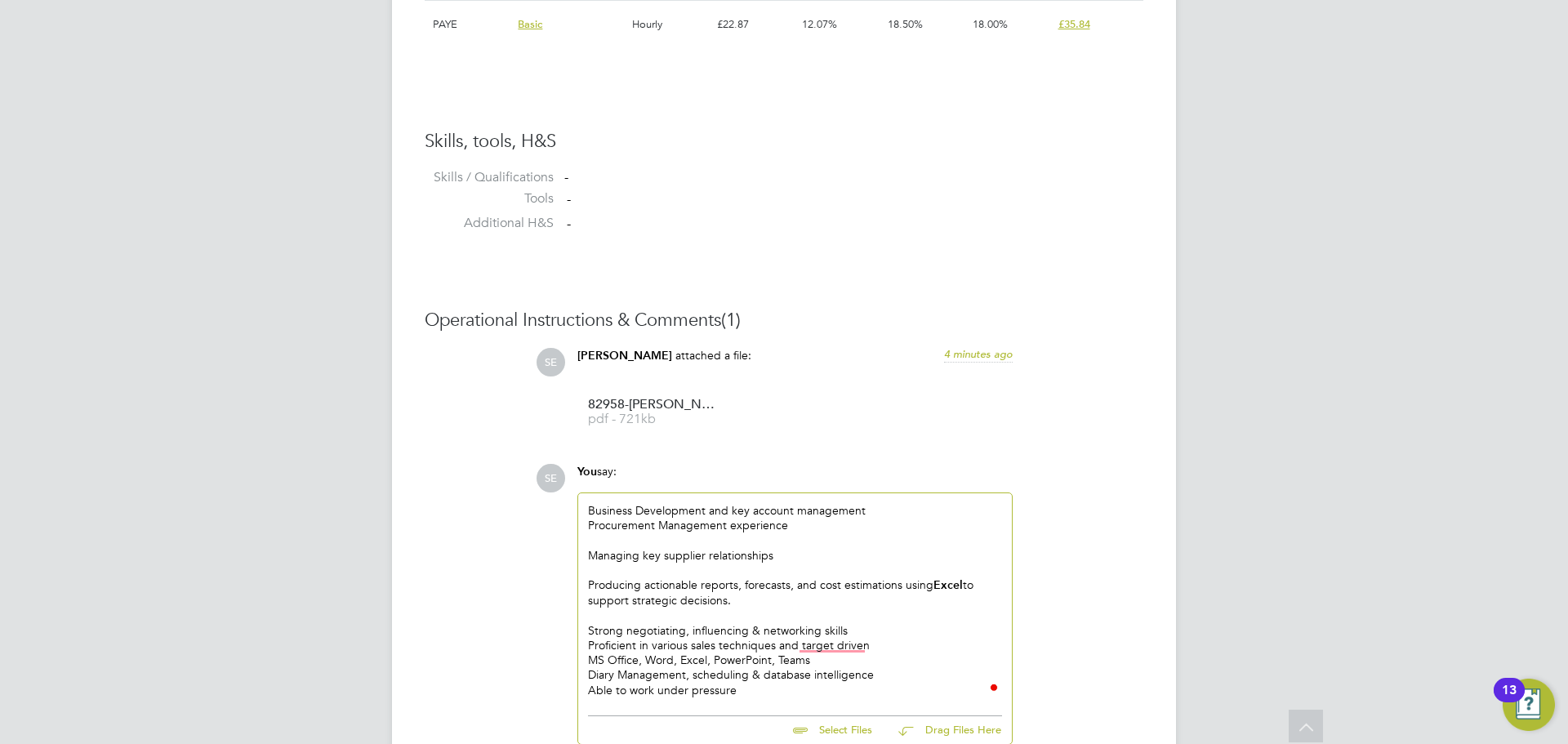
click at [911, 514] on div "Business Development and key account management" at bounding box center [795, 510] width 414 height 15
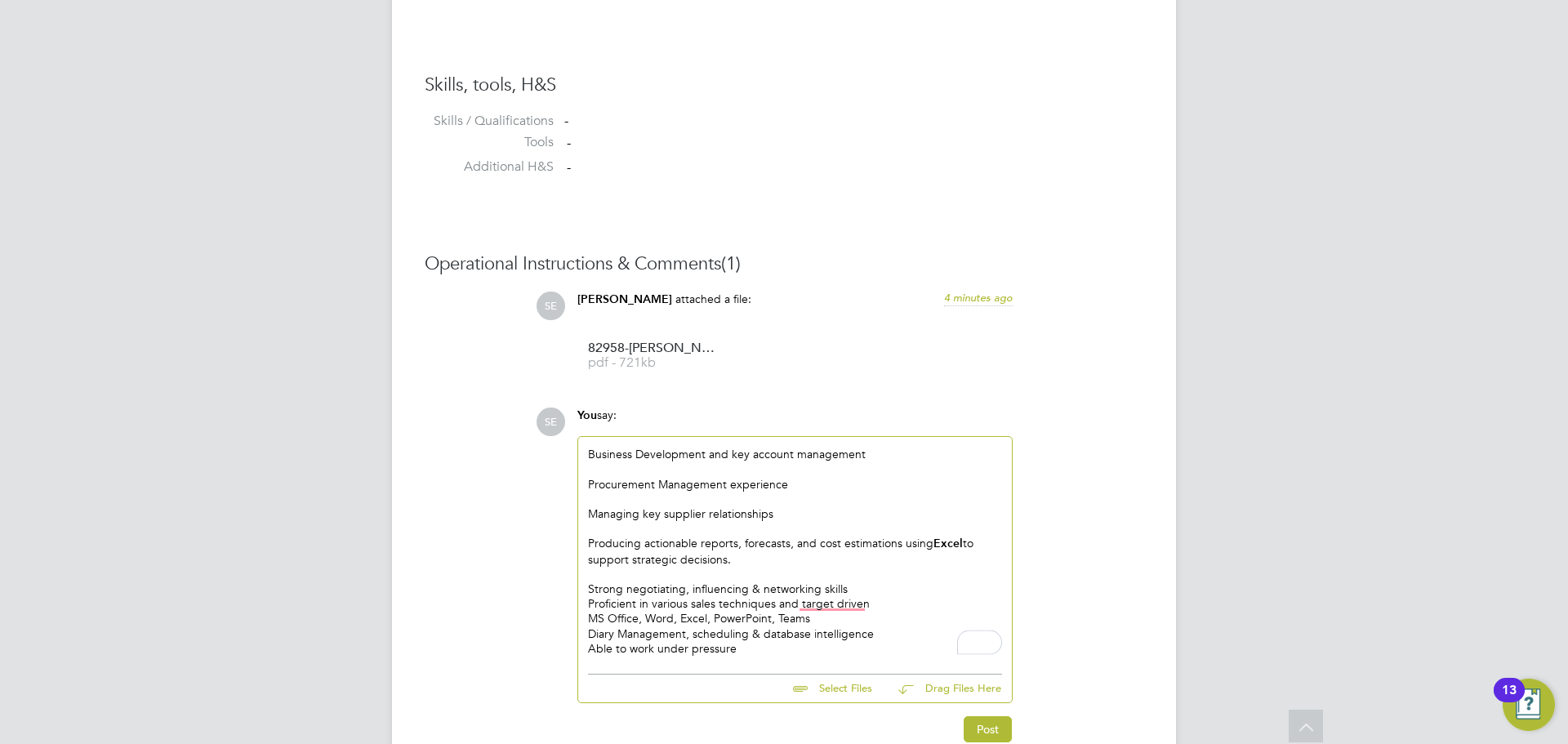
scroll to position [1369, 0]
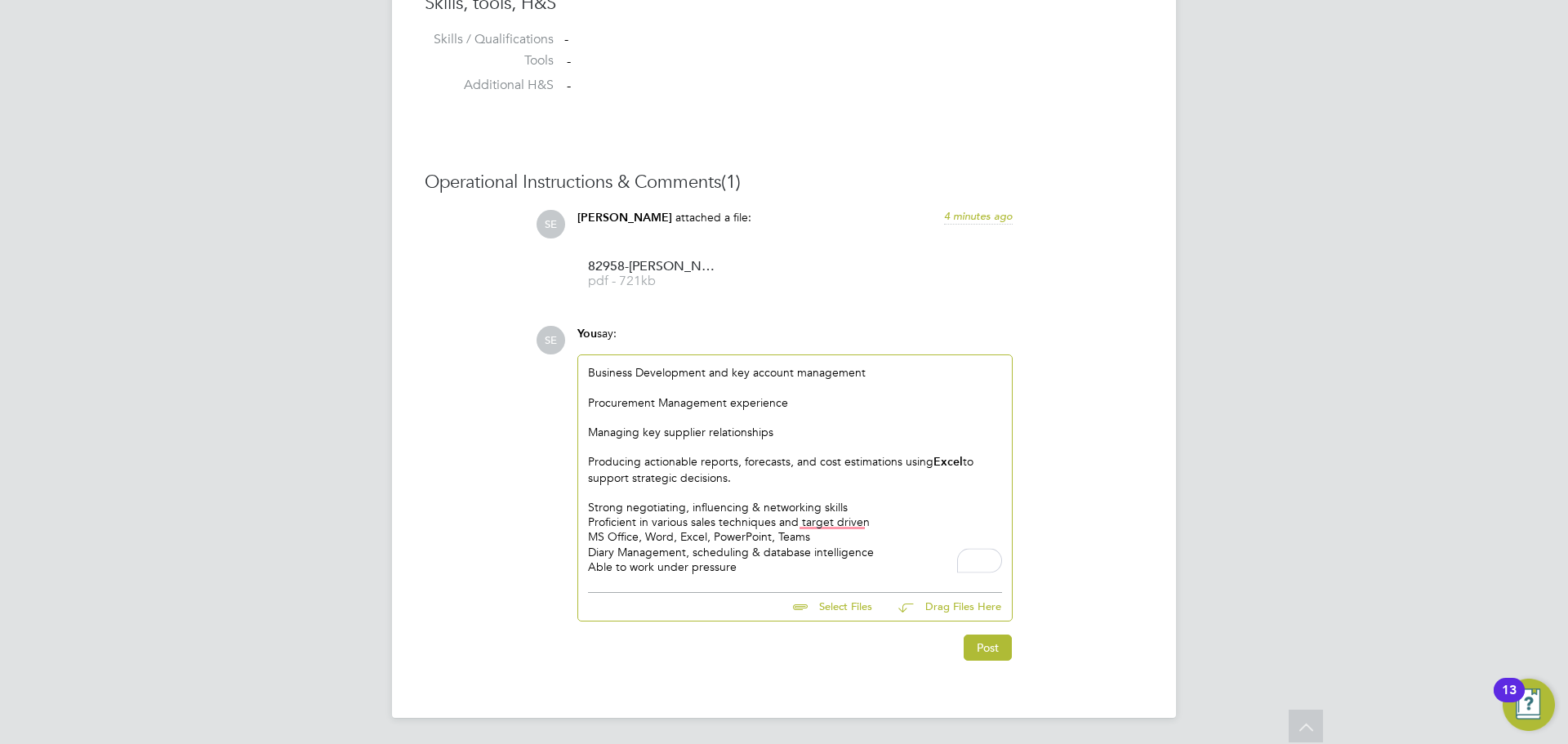
drag, startPoint x: 893, startPoint y: 518, endPoint x: 883, endPoint y: 507, distance: 14.9
click at [891, 515] on div "Proficient in various sales techniques and target driven" at bounding box center [795, 522] width 414 height 15
click at [880, 506] on div "Strong negotiating, influencing & networking skills" at bounding box center [795, 507] width 414 height 15
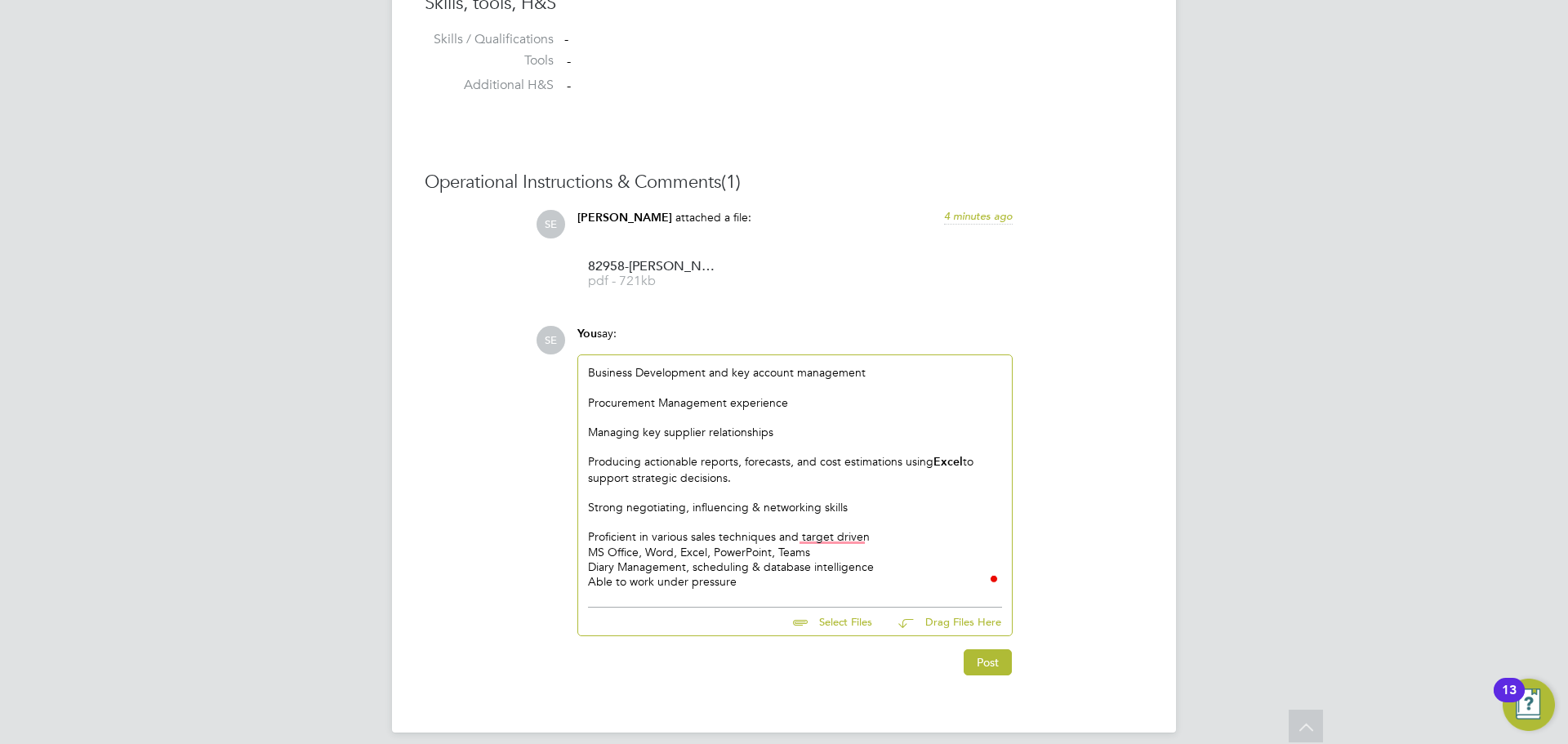
click at [900, 540] on div "Proficient in various sales techniques and target driven" at bounding box center [795, 537] width 414 height 15
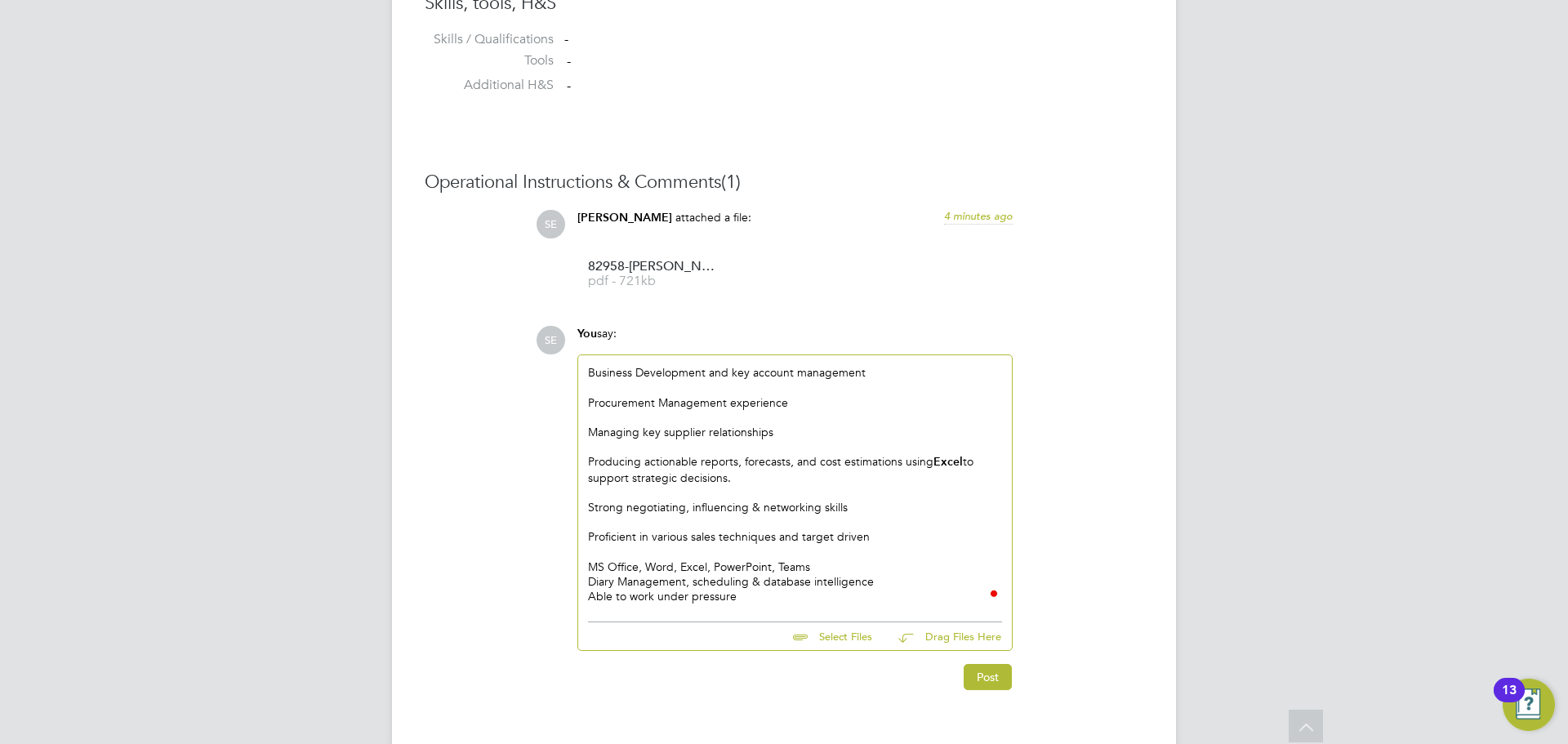
click at [881, 559] on div "MS Office, Word, Excel, PowerPoint, Teams" at bounding box center [795, 567] width 414 height 15
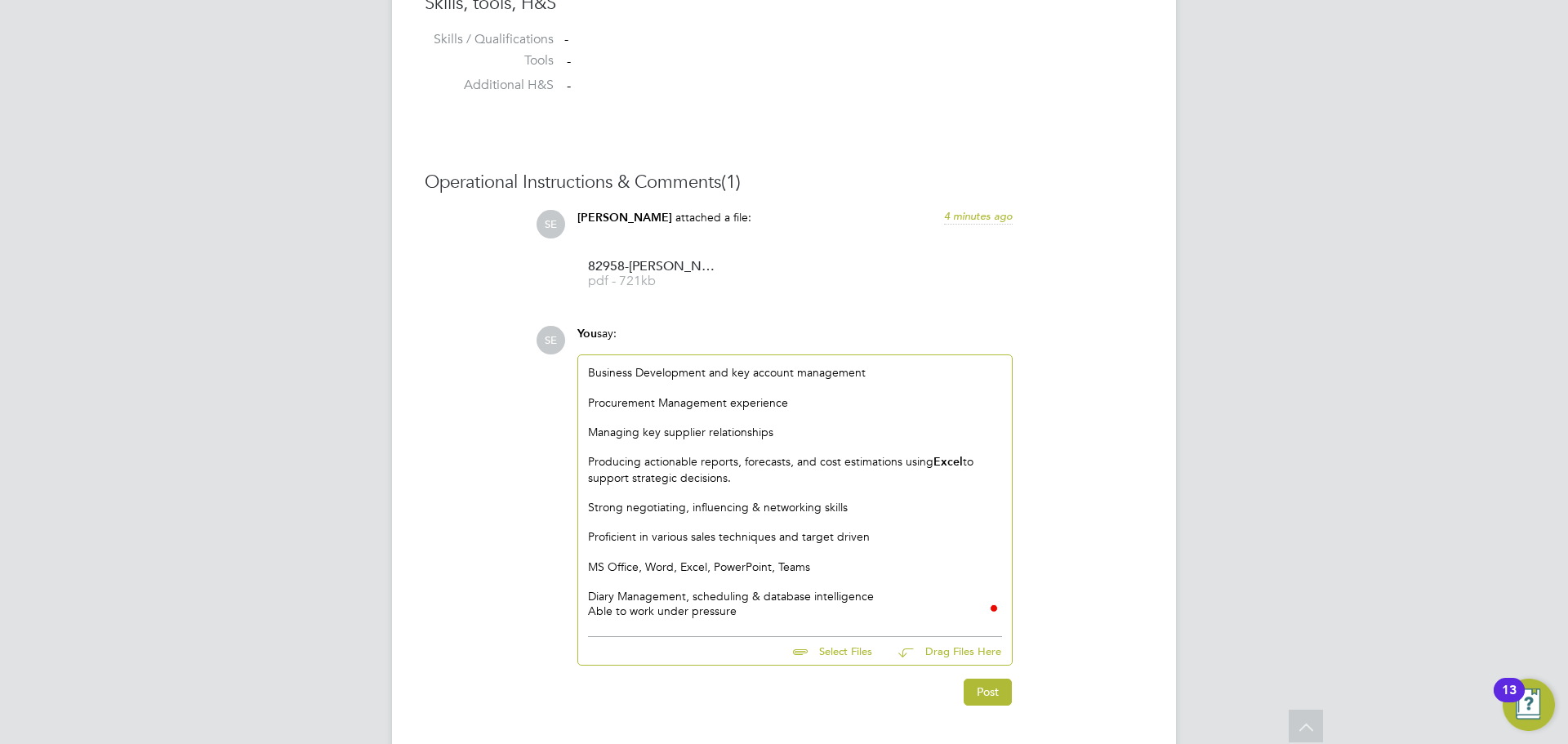
drag, startPoint x: 900, startPoint y: 594, endPoint x: 907, endPoint y: 603, distance: 11.4
click at [900, 594] on div "Diary Management, scheduling & database intelligence" at bounding box center [795, 596] width 414 height 15
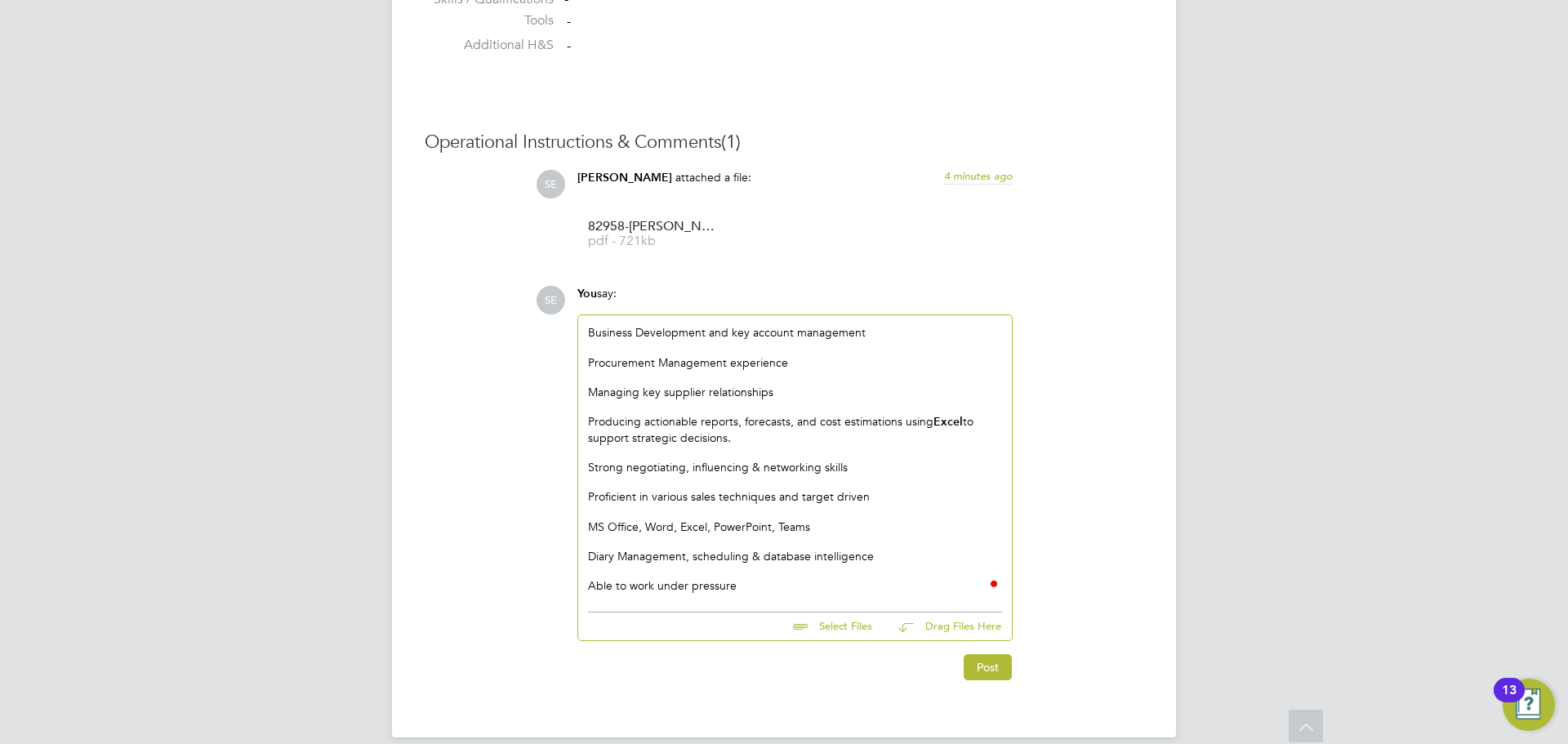
scroll to position [1430, 0]
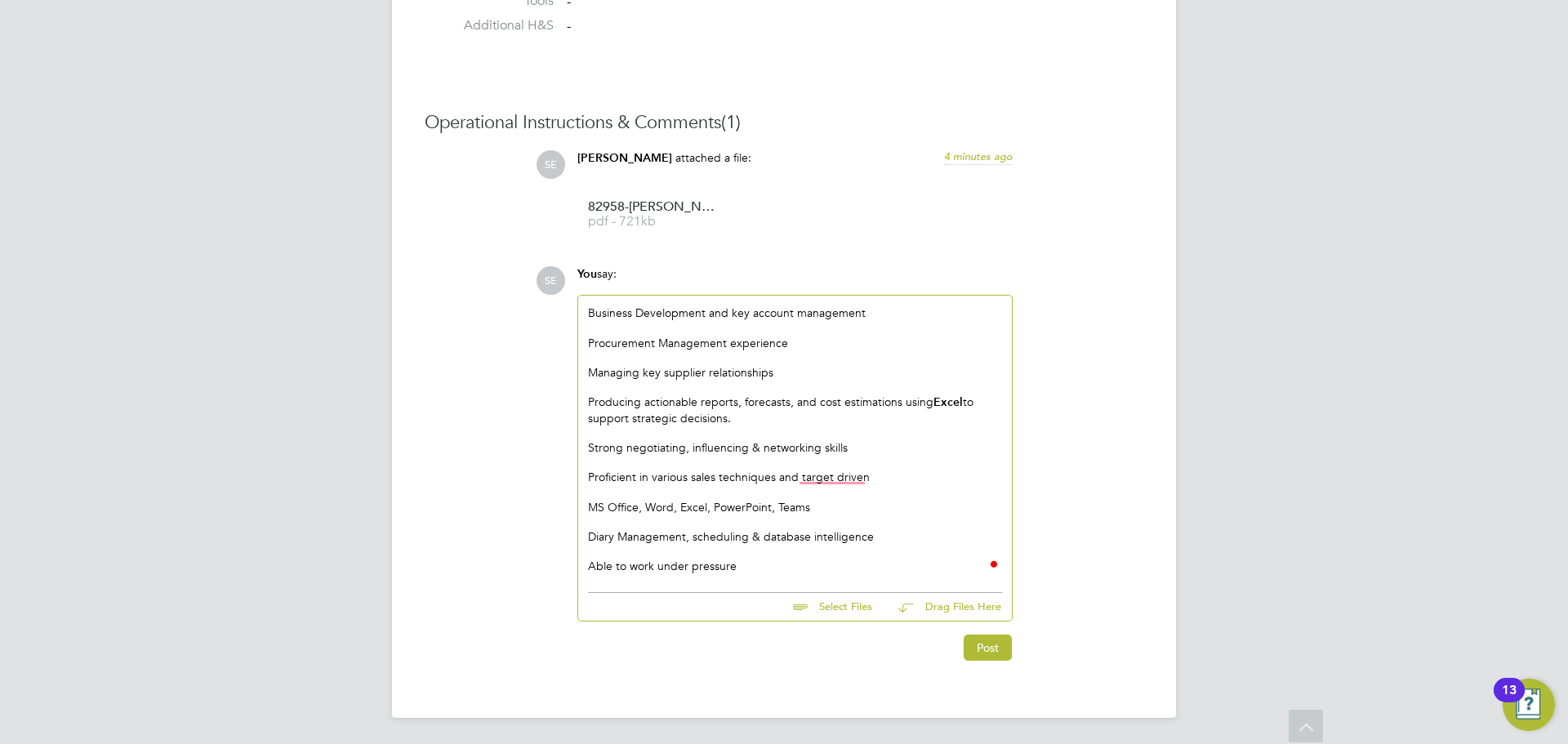
click at [789, 557] on div "To enrich screen reader interactions, please activate Accessibility in Grammarl…" at bounding box center [795, 552] width 414 height 15
click at [780, 572] on div "Able to work under pressure" at bounding box center [795, 566] width 414 height 15
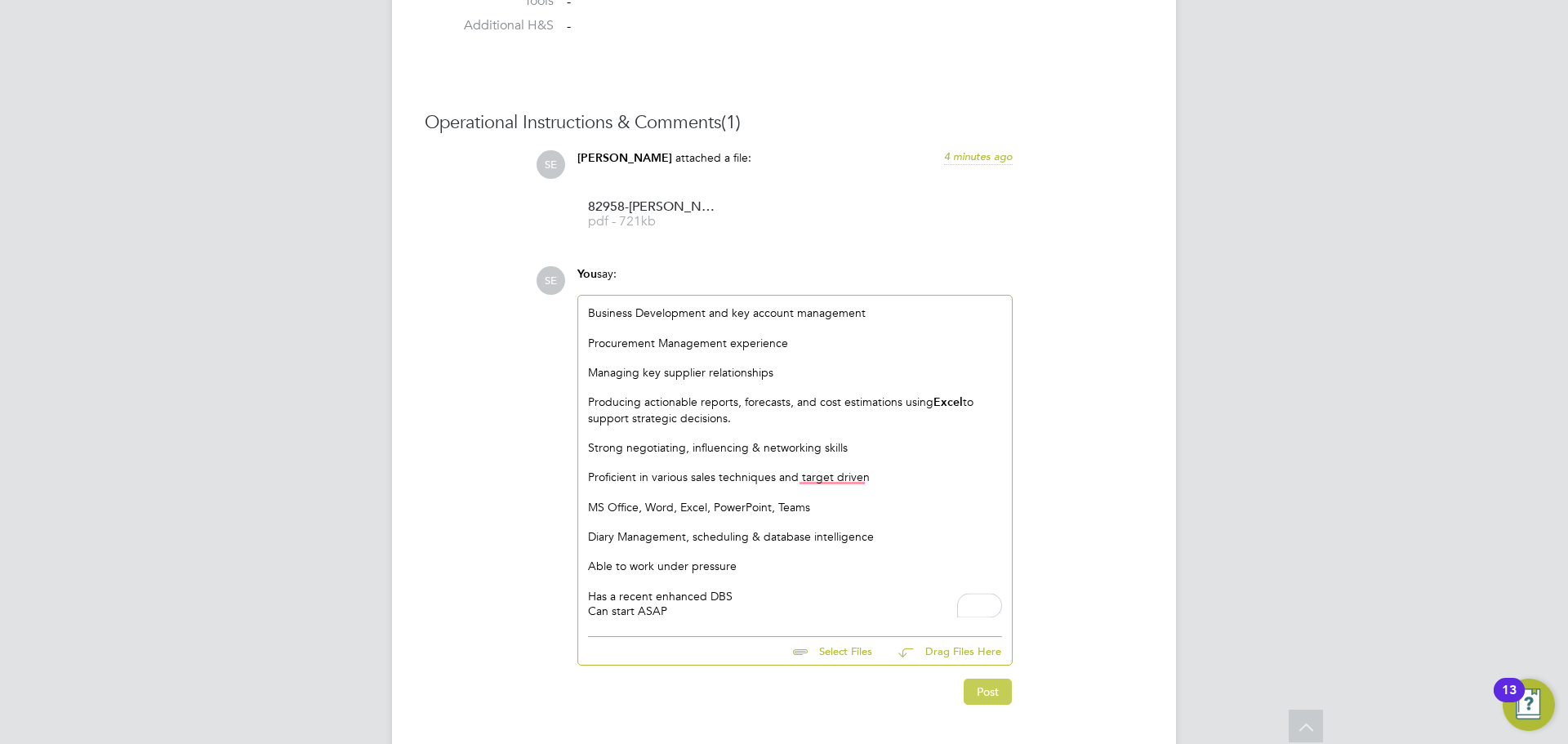
click at [989, 693] on button "Post" at bounding box center [987, 692] width 48 height 26
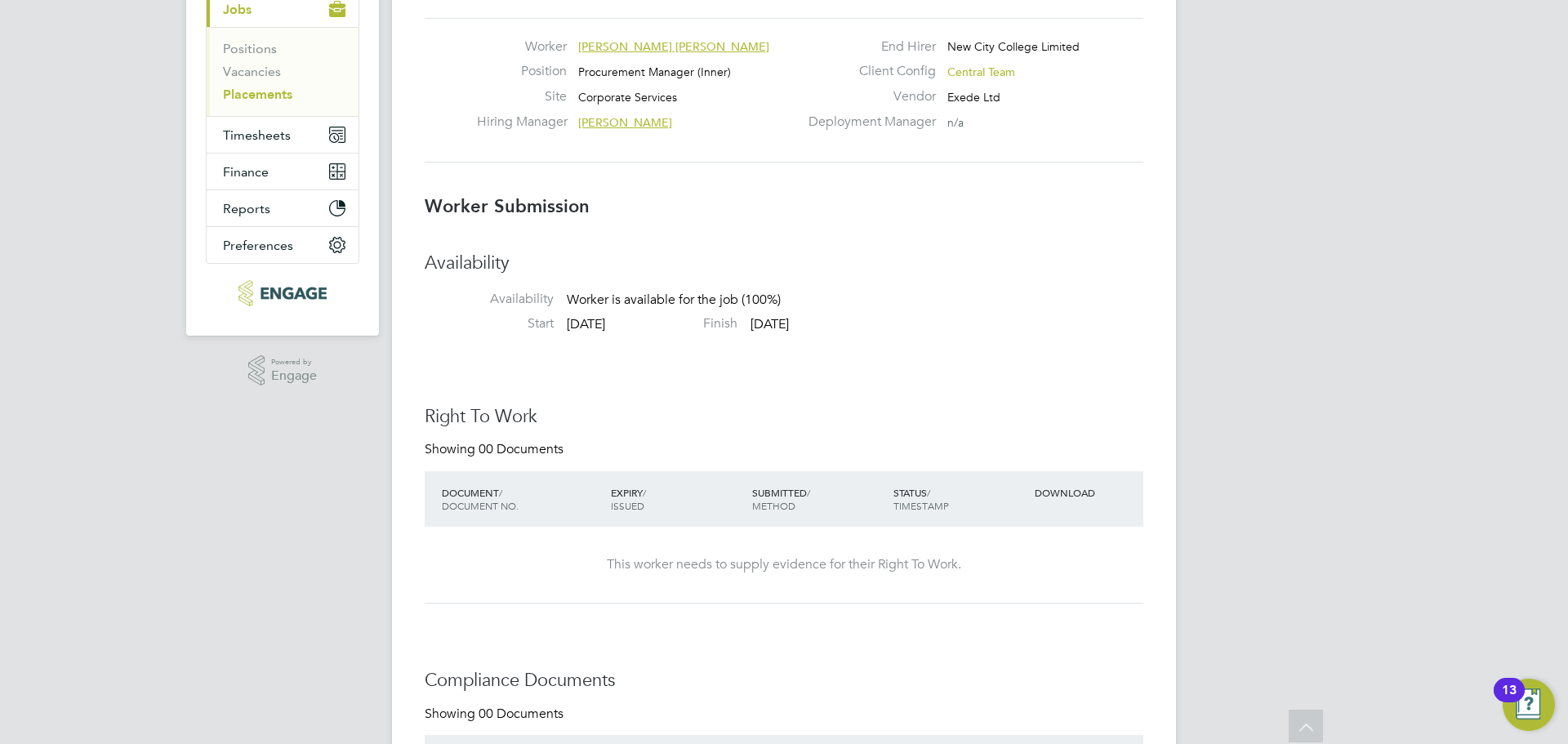
scroll to position [0, 0]
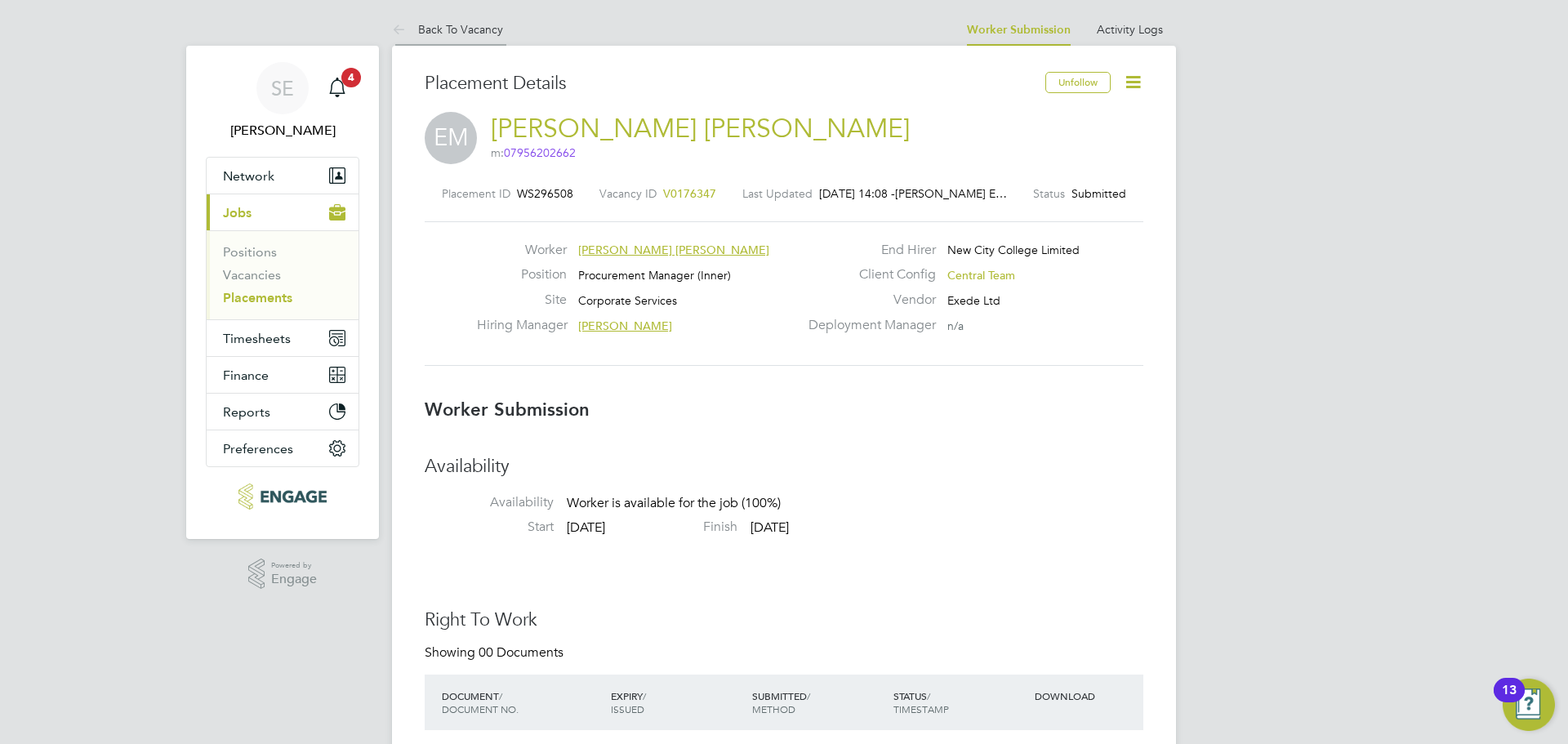
click at [477, 24] on link "Back To Vacancy" at bounding box center [448, 29] width 111 height 15
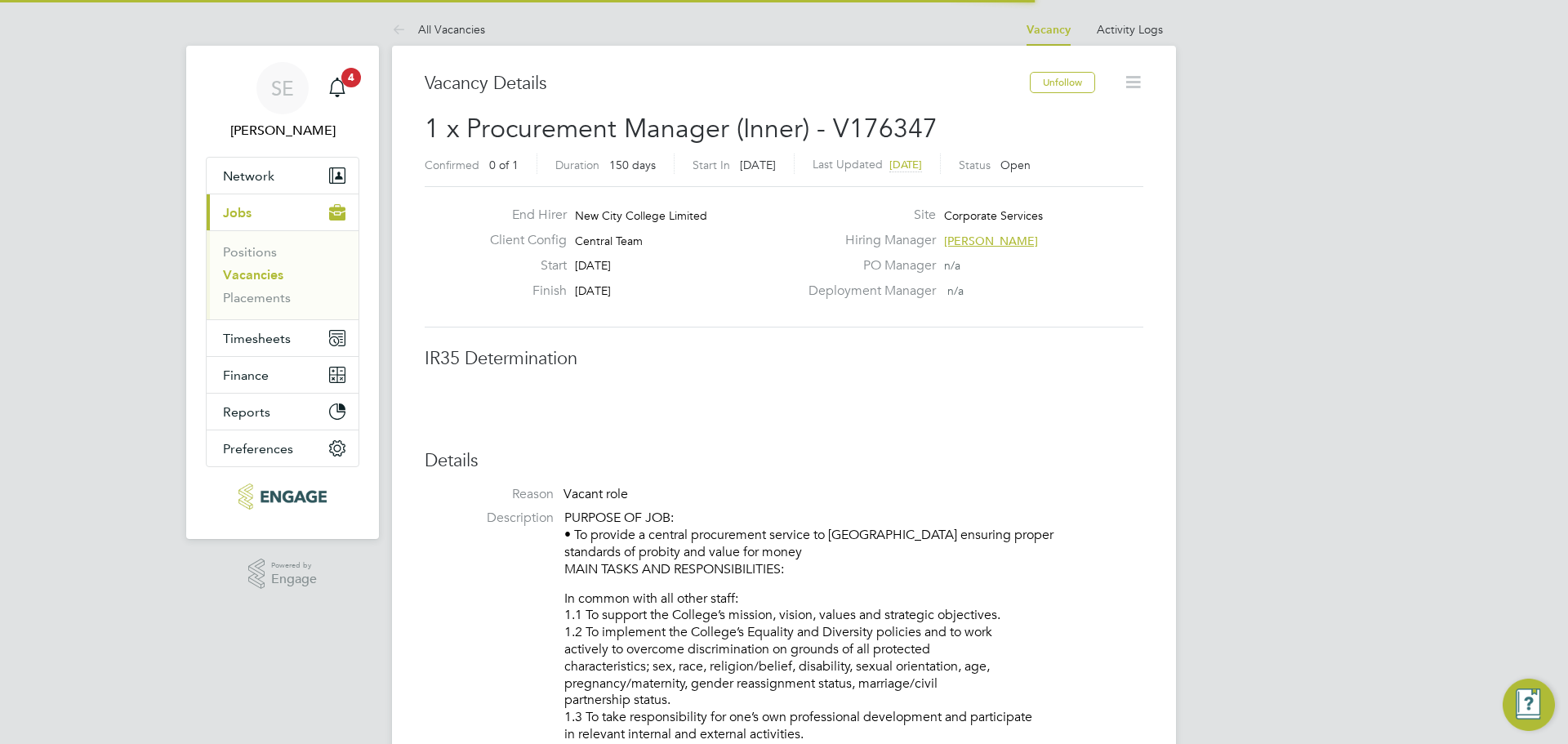
scroll to position [48, 114]
